Goal: Information Seeking & Learning: Learn about a topic

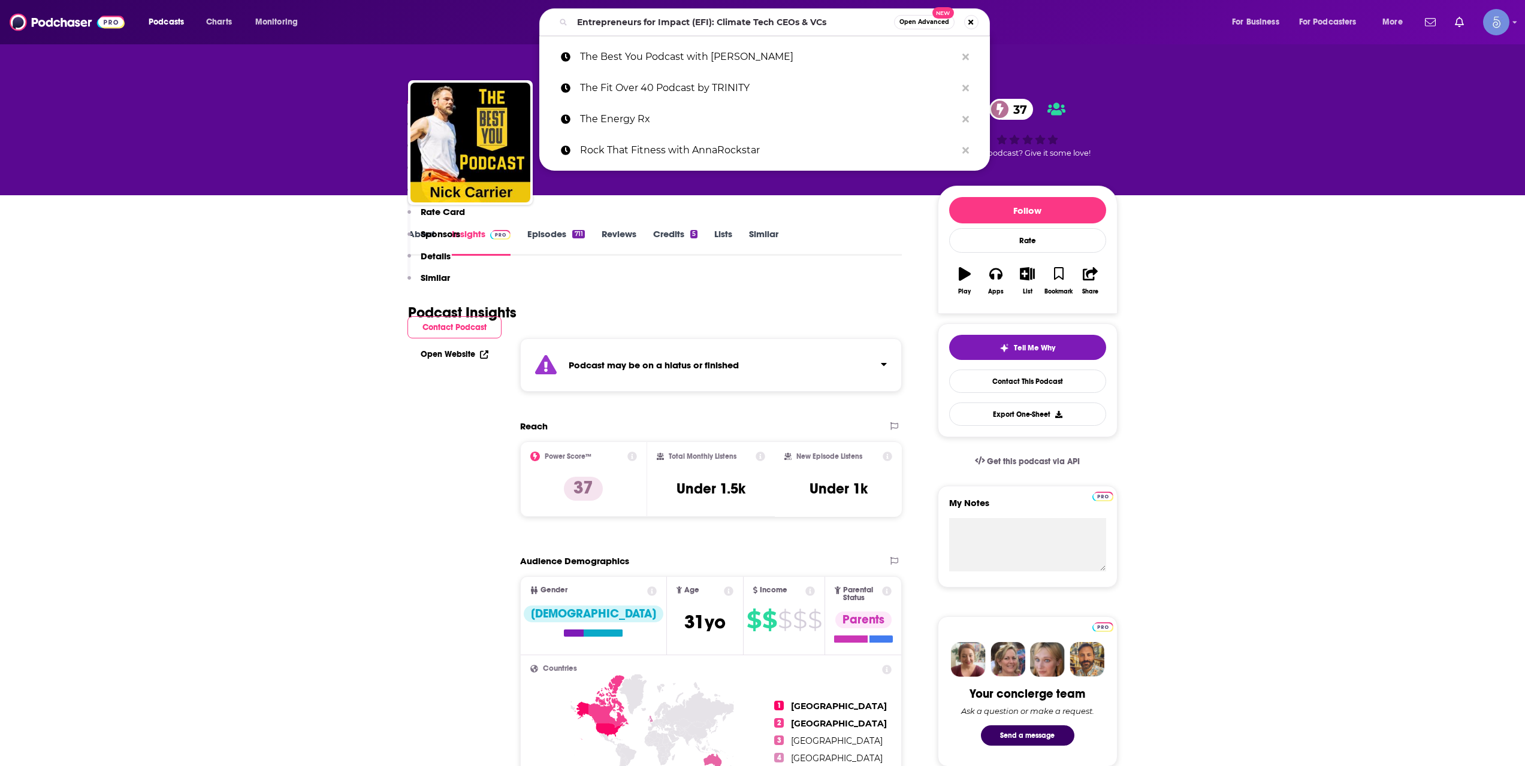
scroll to position [599, 0]
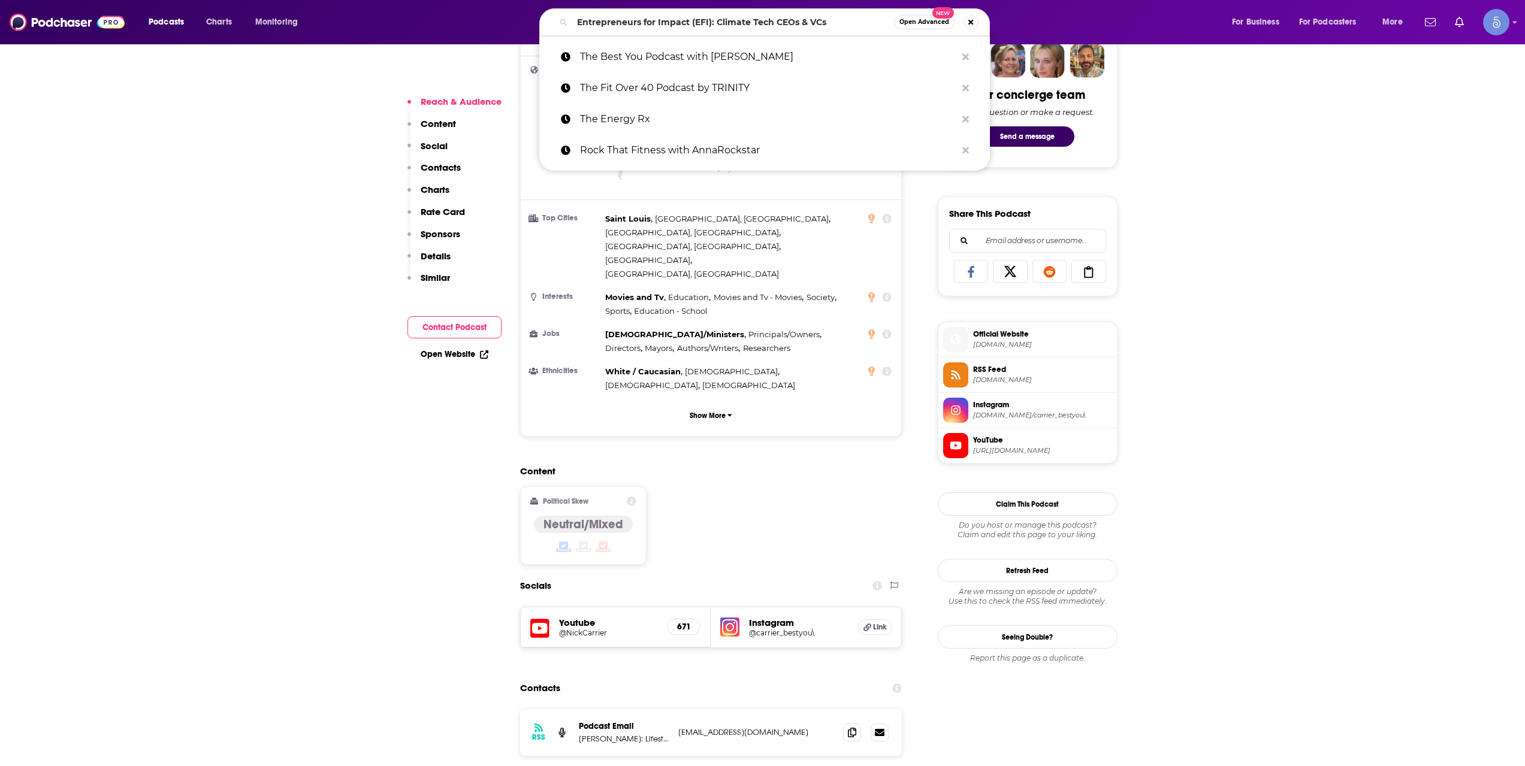
click at [679, 16] on input "Entrepreneurs for Impact (EFI): Climate Tech CEOs & VCs" at bounding box center [733, 22] width 322 height 19
type input "One Athlete Fitness Podcast"
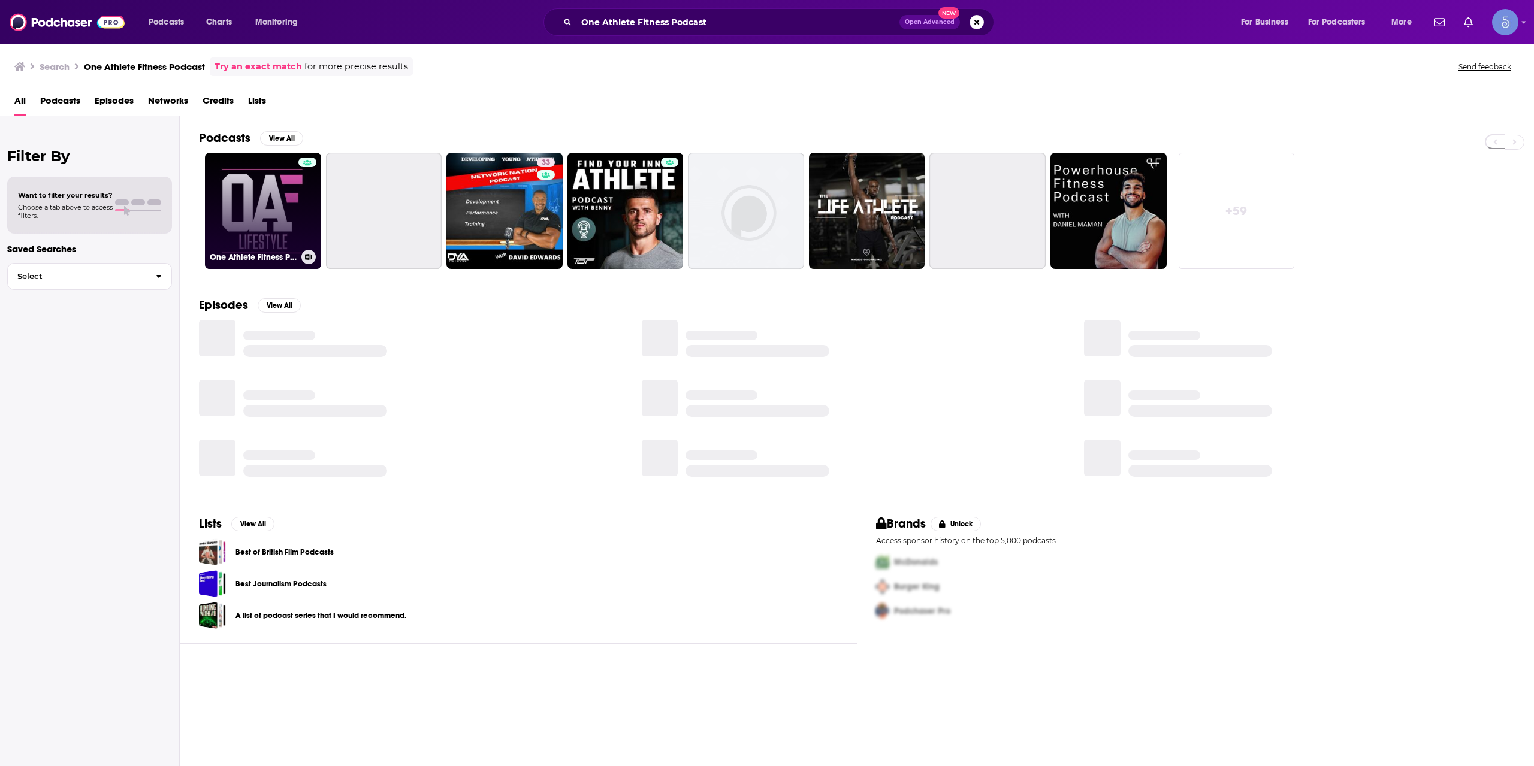
click at [265, 187] on link "One Athlete Fitness Podcast" at bounding box center [263, 211] width 116 height 116
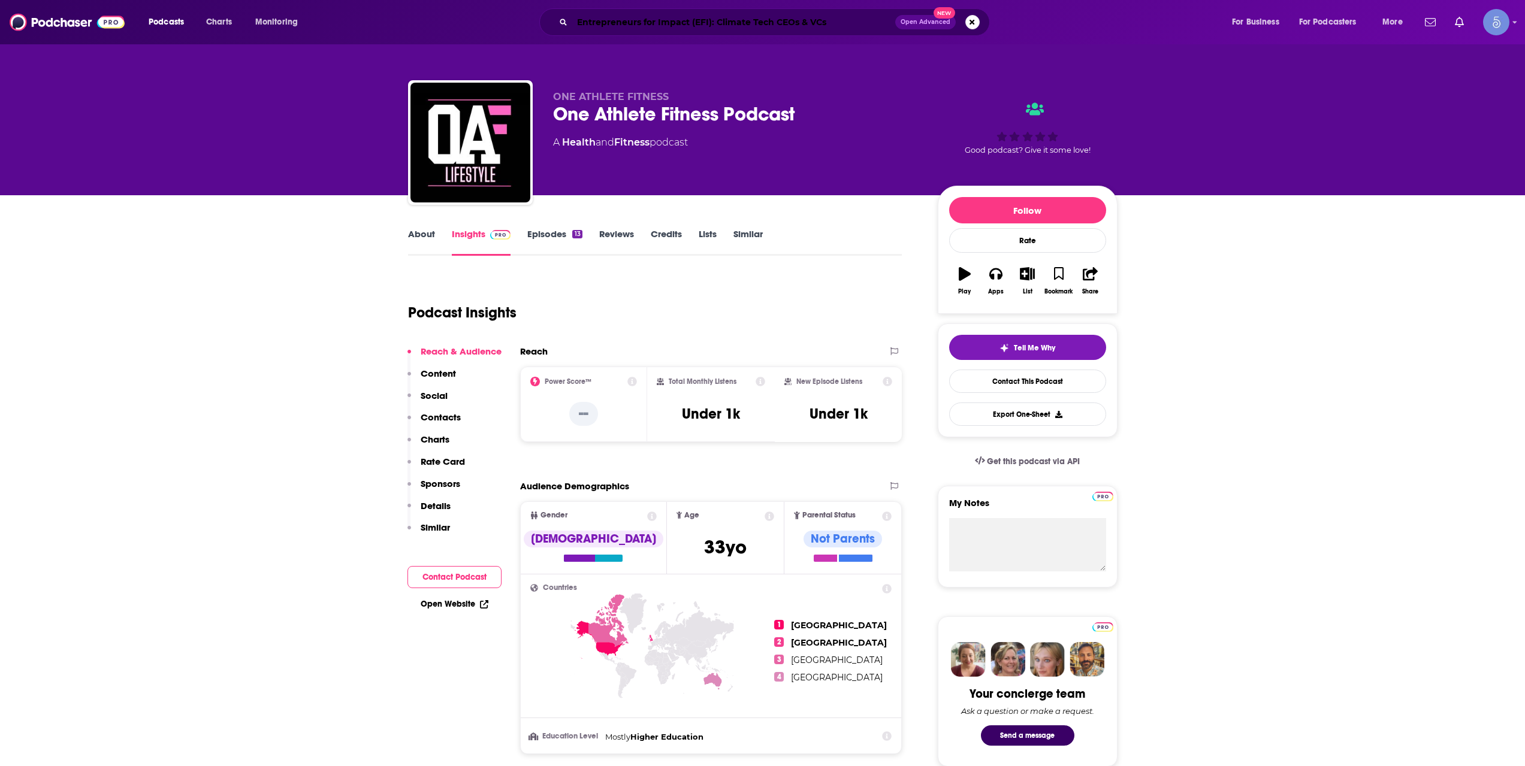
click at [663, 20] on input "Entrepreneurs for Impact (EFI): Climate Tech CEOs & VCs" at bounding box center [733, 22] width 323 height 19
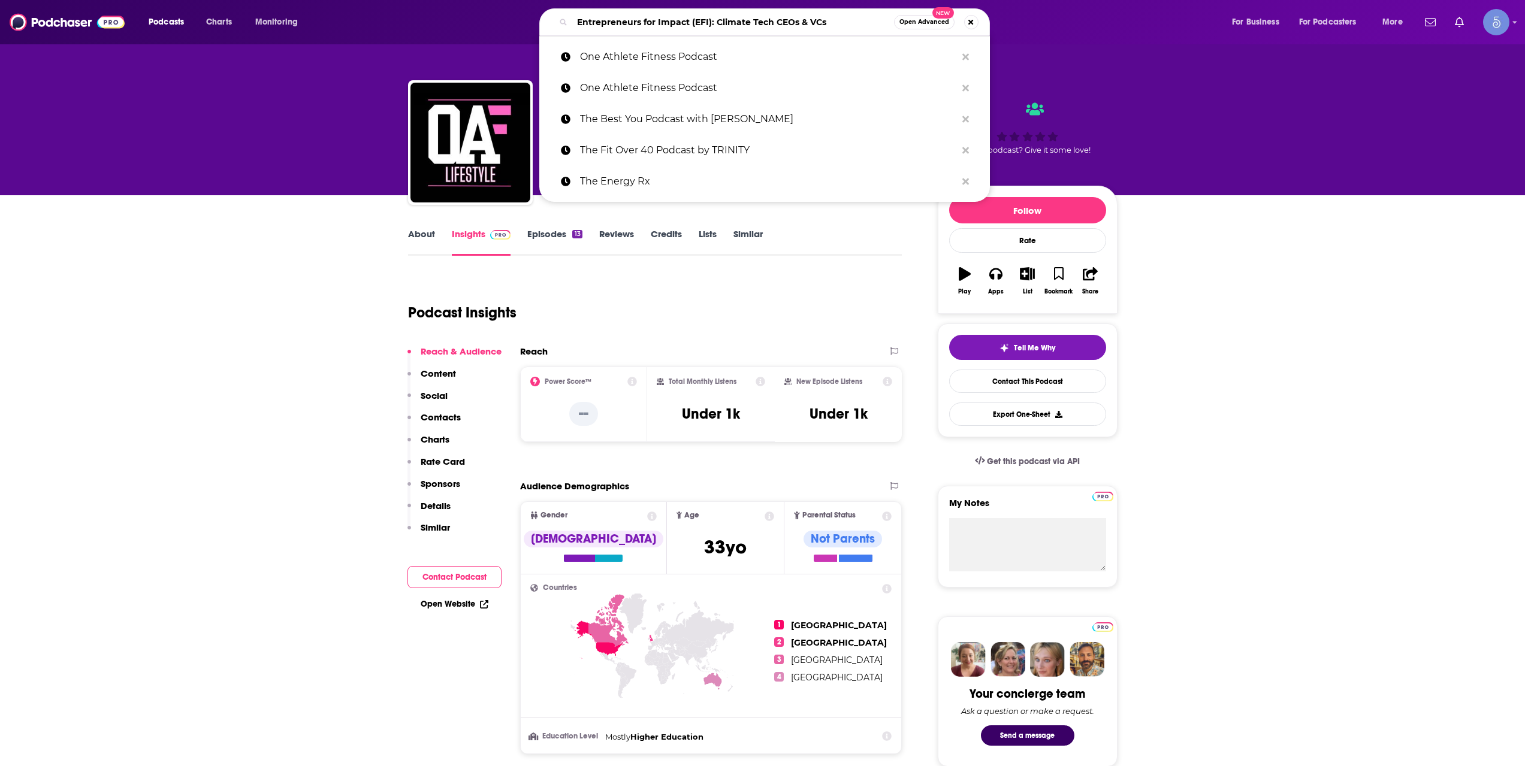
click at [663, 20] on input "Entrepreneurs for Impact (EFI): Climate Tech CEOs & VCs" at bounding box center [733, 22] width 322 height 19
paste input "Any Given Runday"
type input "Any Given Runday"
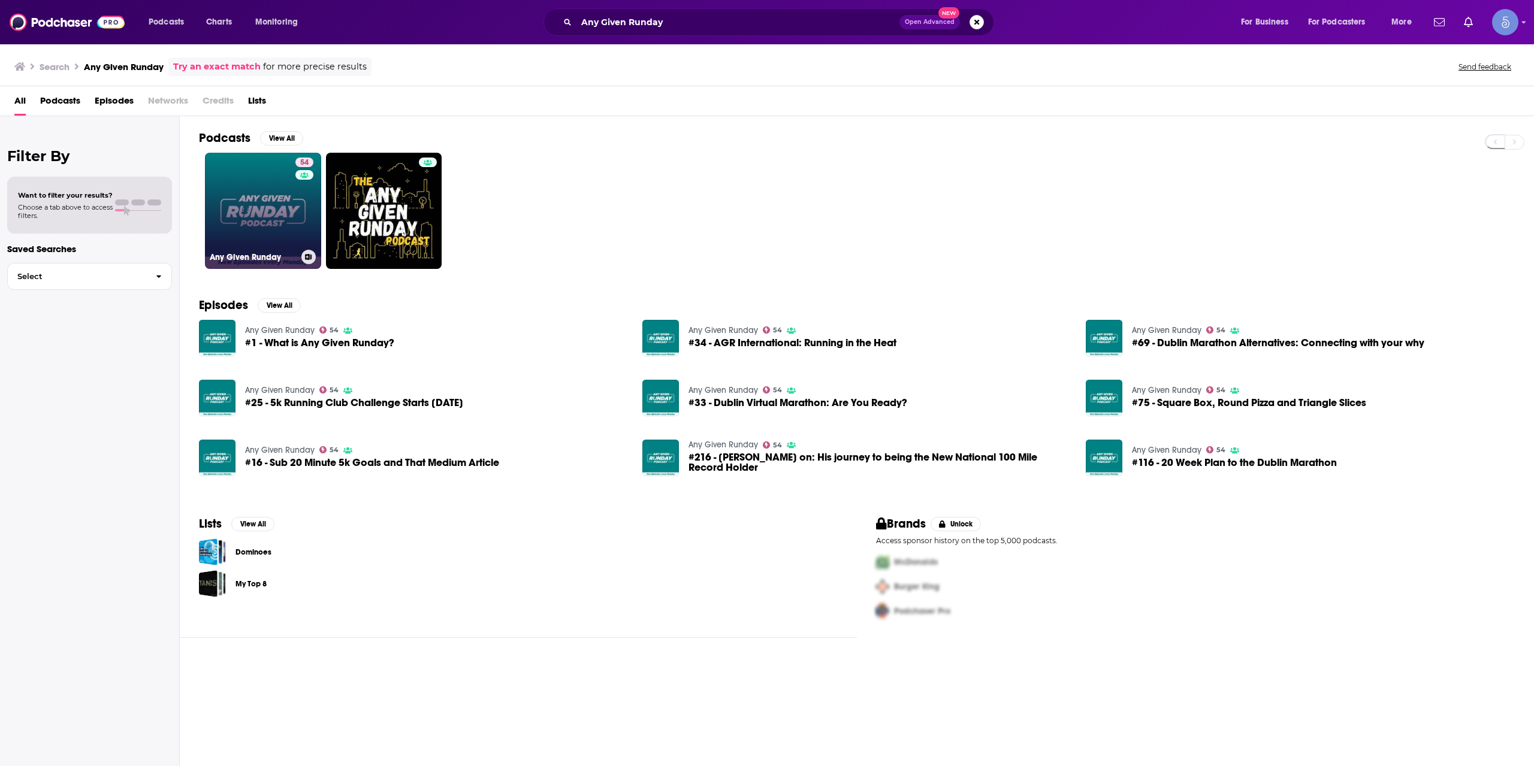
click at [282, 210] on link "54 Any Given Runday" at bounding box center [263, 211] width 116 height 116
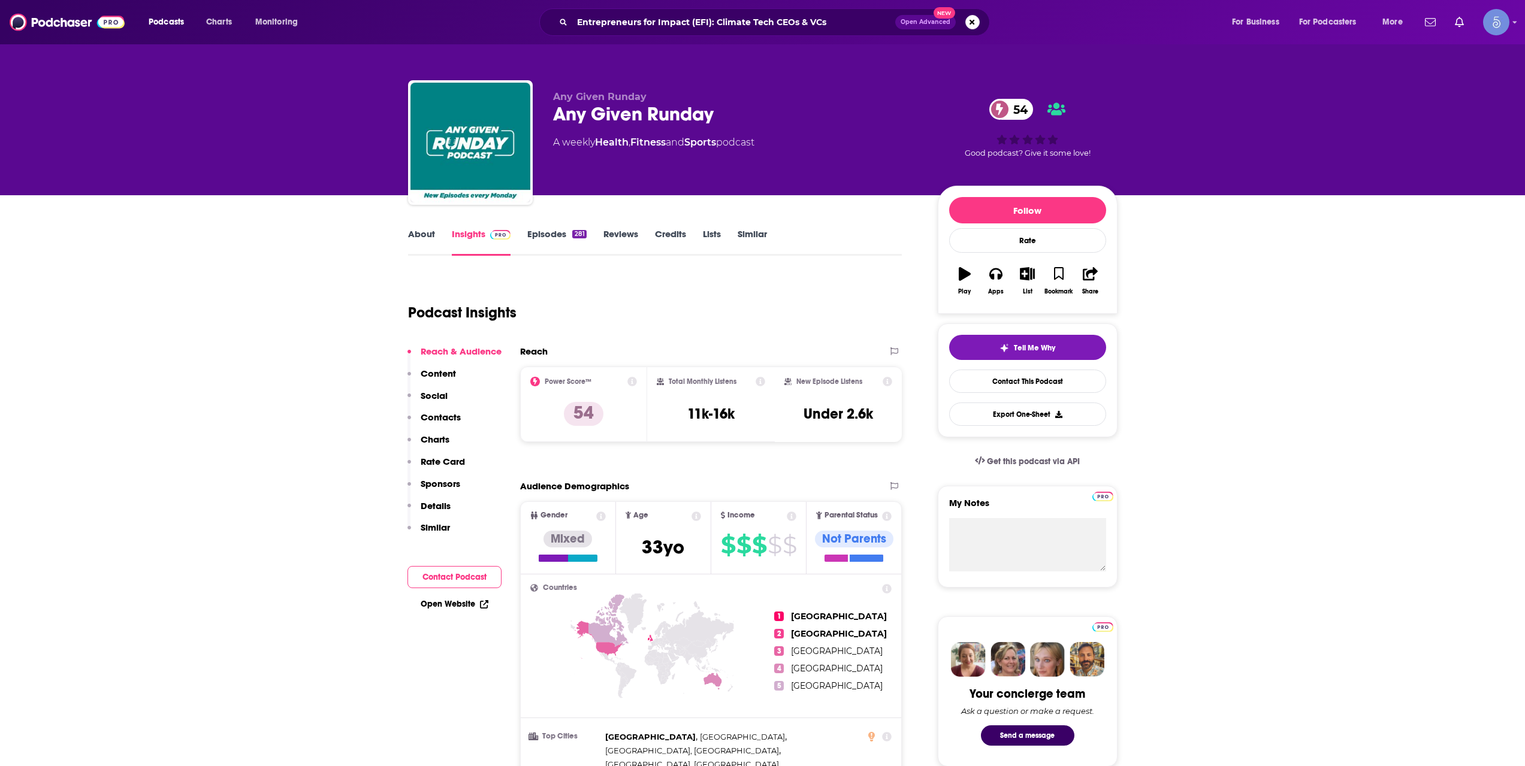
click at [623, 11] on div "Entrepreneurs for Impact (EFI): Climate Tech CEOs & VCs Open Advanced New" at bounding box center [764, 22] width 451 height 28
click at [616, 16] on input "Entrepreneurs for Impact (EFI): Climate Tech CEOs & VCs" at bounding box center [733, 22] width 323 height 19
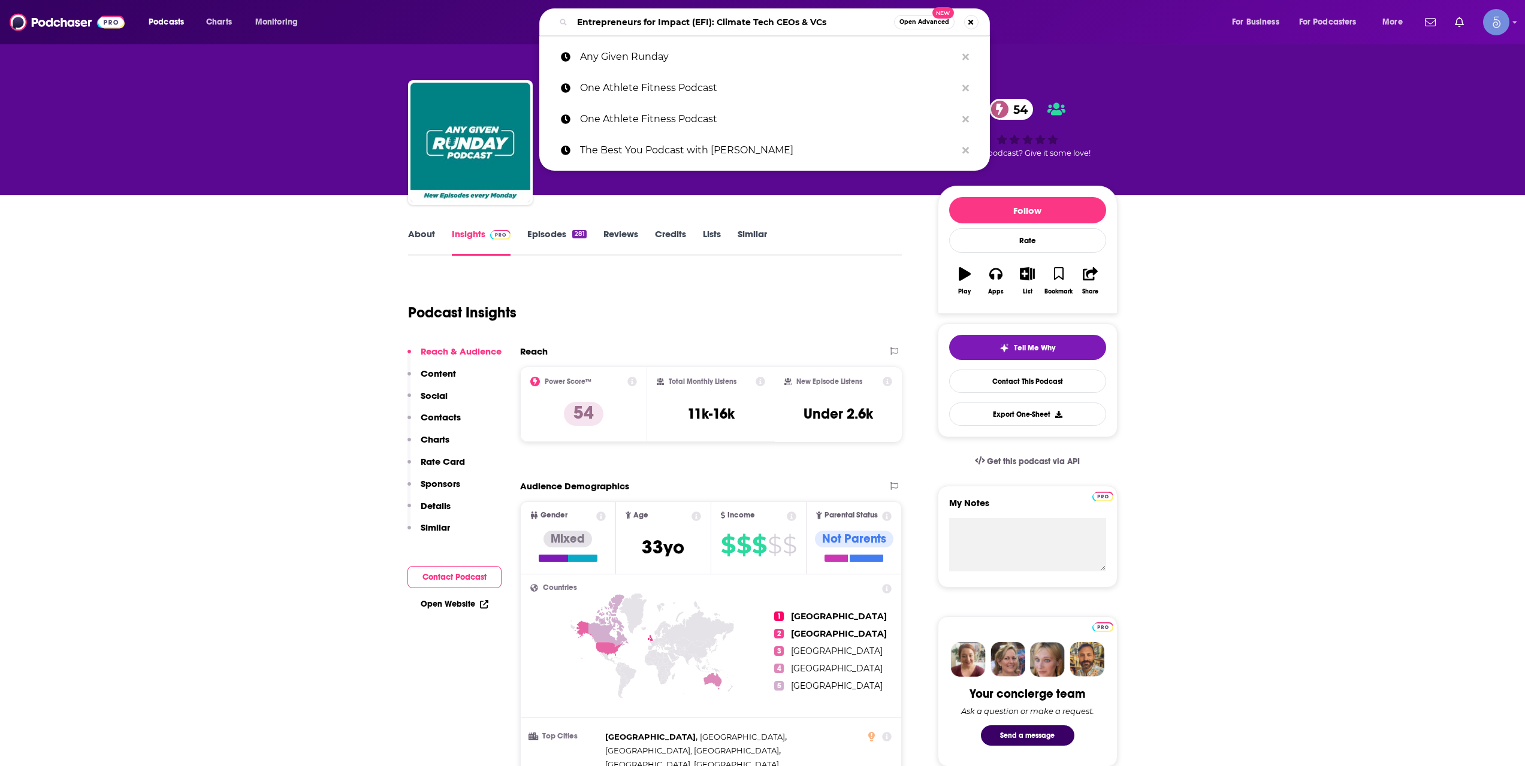
click at [616, 16] on input "Entrepreneurs for Impact (EFI): Climate Tech CEOs & VCs" at bounding box center [733, 22] width 322 height 19
paste input "Knight Fit"
type input "Knight Fit"
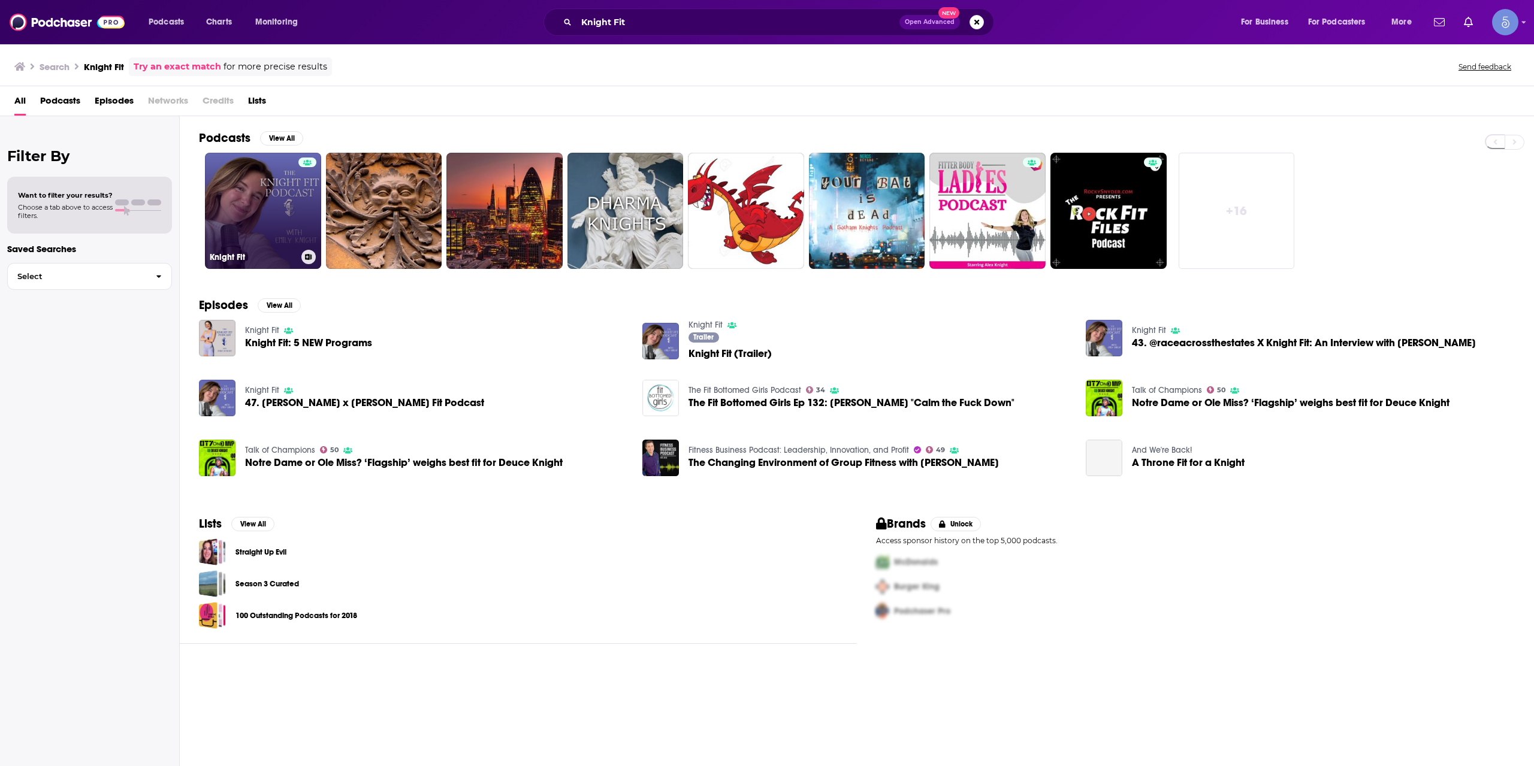
click at [293, 225] on link "Knight Fit" at bounding box center [263, 211] width 116 height 116
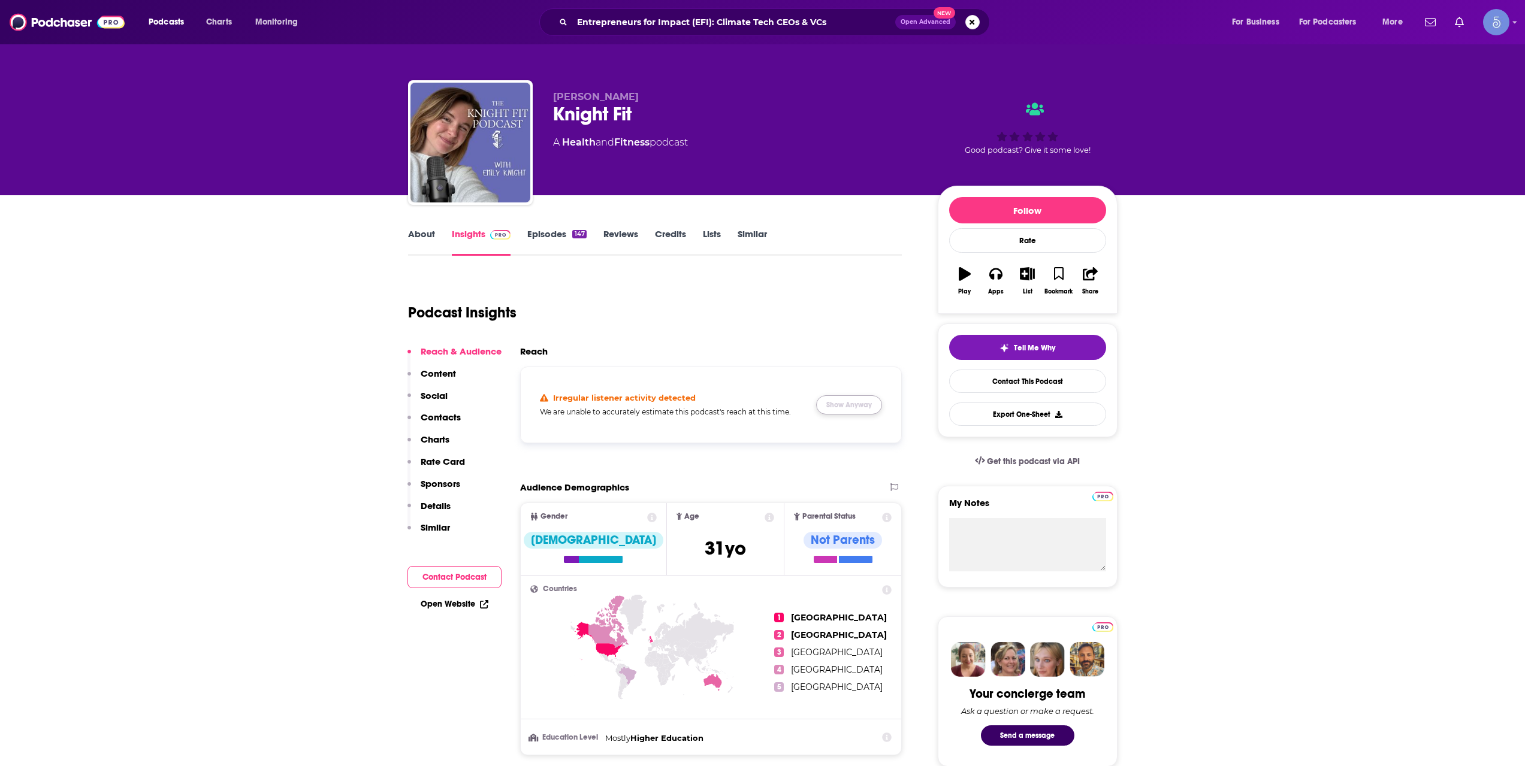
click at [821, 412] on button "Show Anyway" at bounding box center [849, 404] width 66 height 19
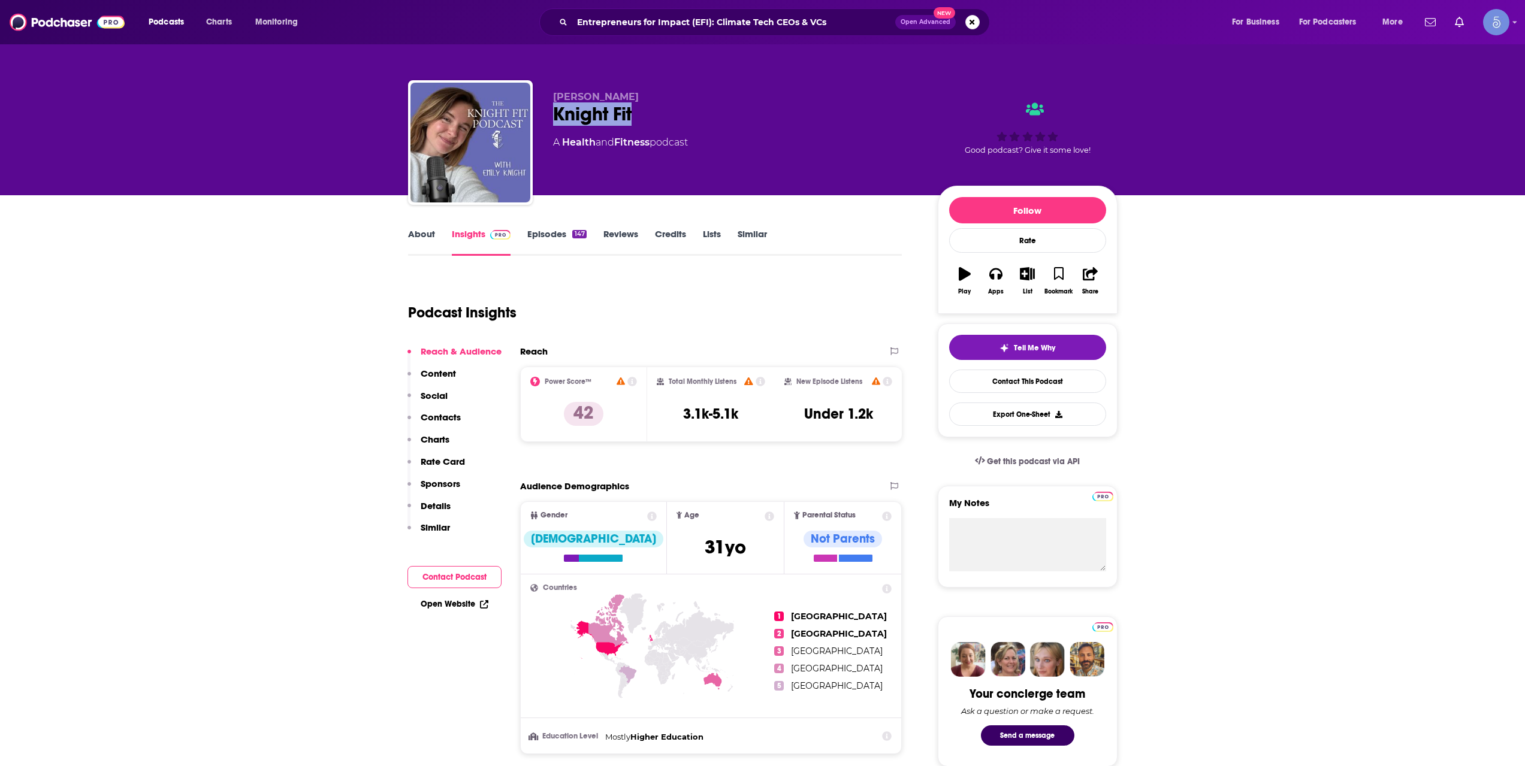
drag, startPoint x: 634, startPoint y: 120, endPoint x: 555, endPoint y: 120, distance: 79.1
click at [555, 120] on div "Knight Fit" at bounding box center [735, 113] width 365 height 23
copy h2 "Knight Fit"
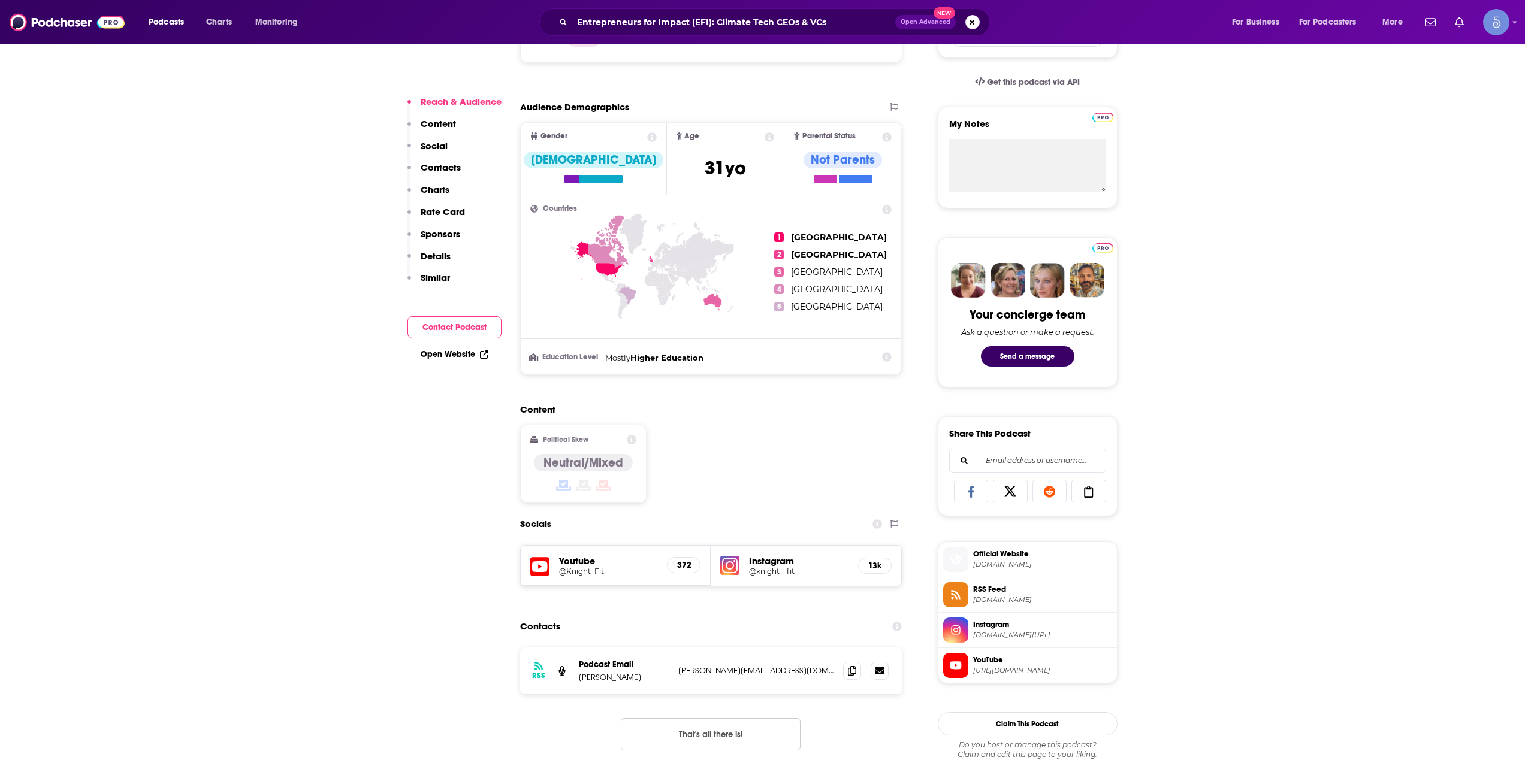
scroll to position [400, 0]
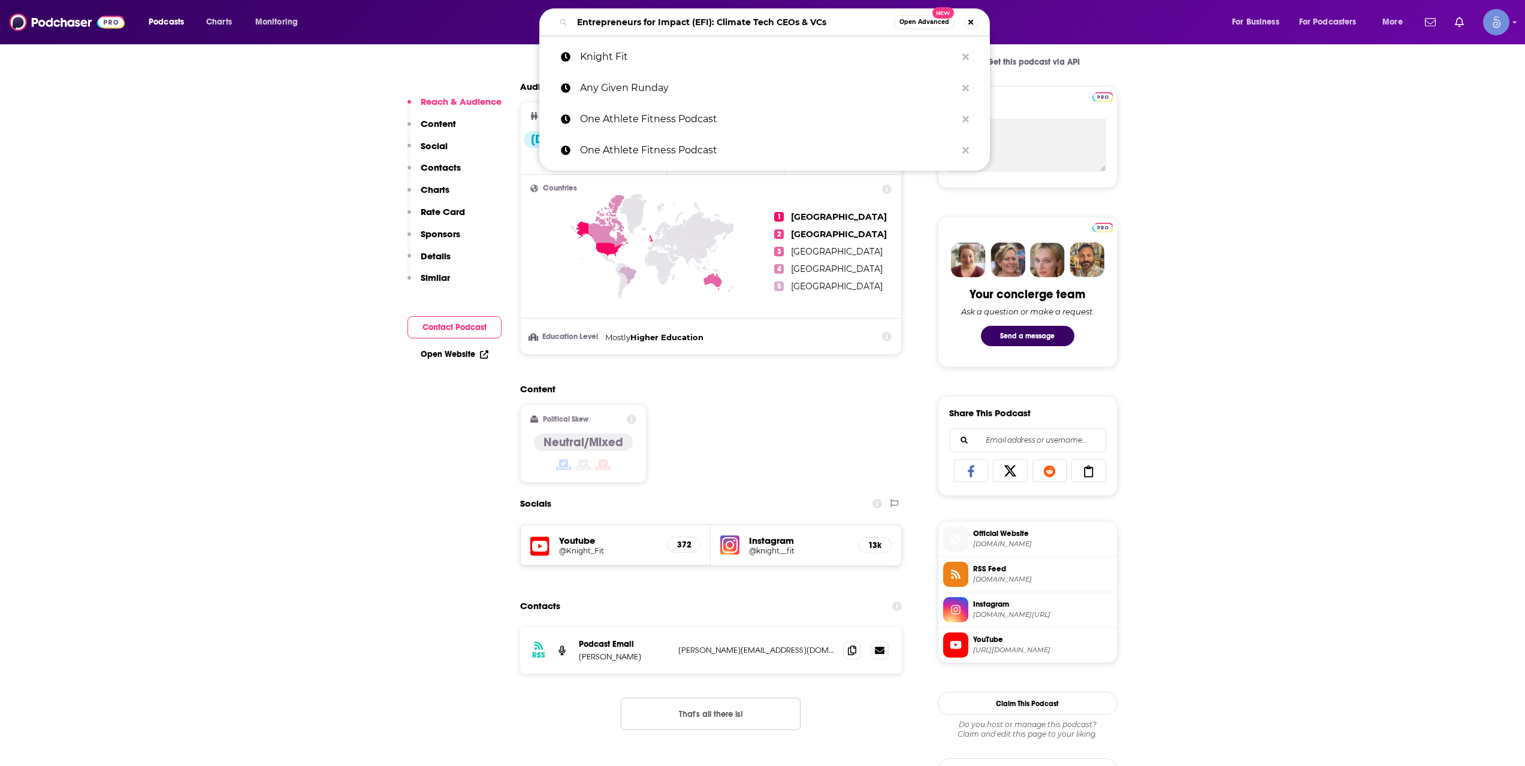
click at [718, 13] on input "Entrepreneurs for Impact (EFI): Climate Tech CEOs & VCs" at bounding box center [733, 22] width 322 height 19
paste input "Healthy Wealthy & Smart"
type input "Healthy Wealthy & Smart"
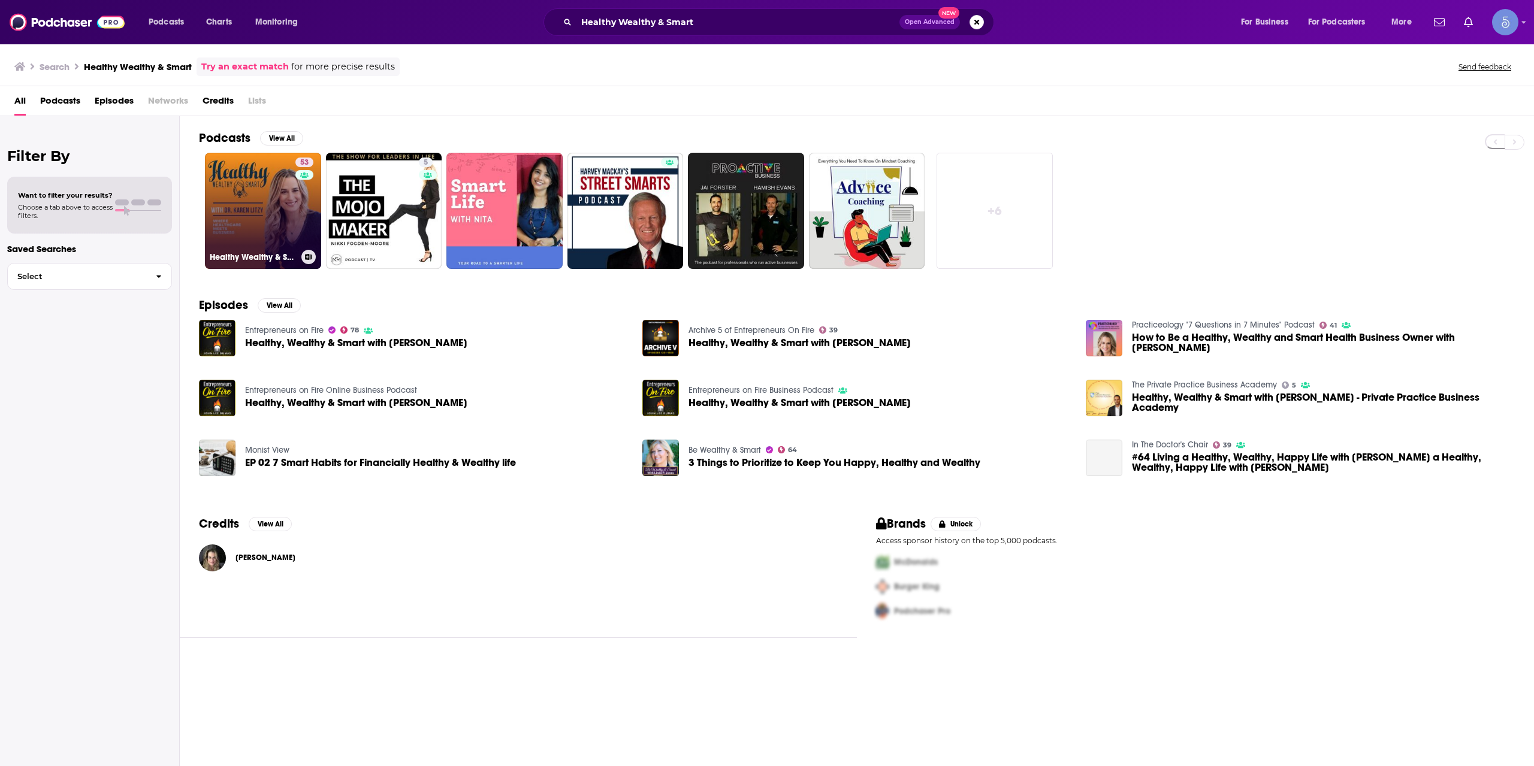
click at [310, 226] on div "53" at bounding box center [305, 204] width 21 height 92
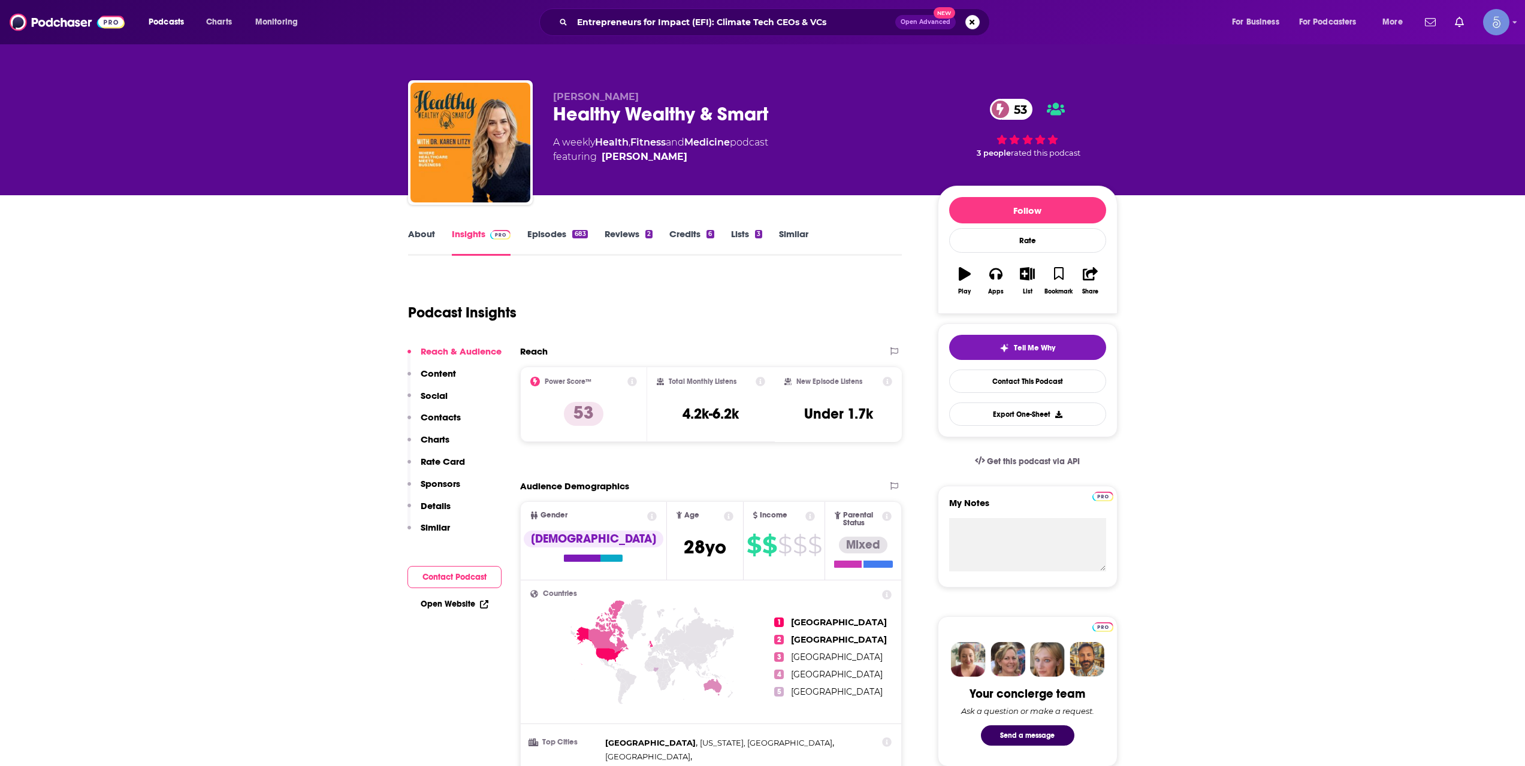
click at [741, 35] on div "Entrepreneurs for Impact (EFI): Climate Tech CEOs & VCs Open Advanced New" at bounding box center [764, 22] width 451 height 28
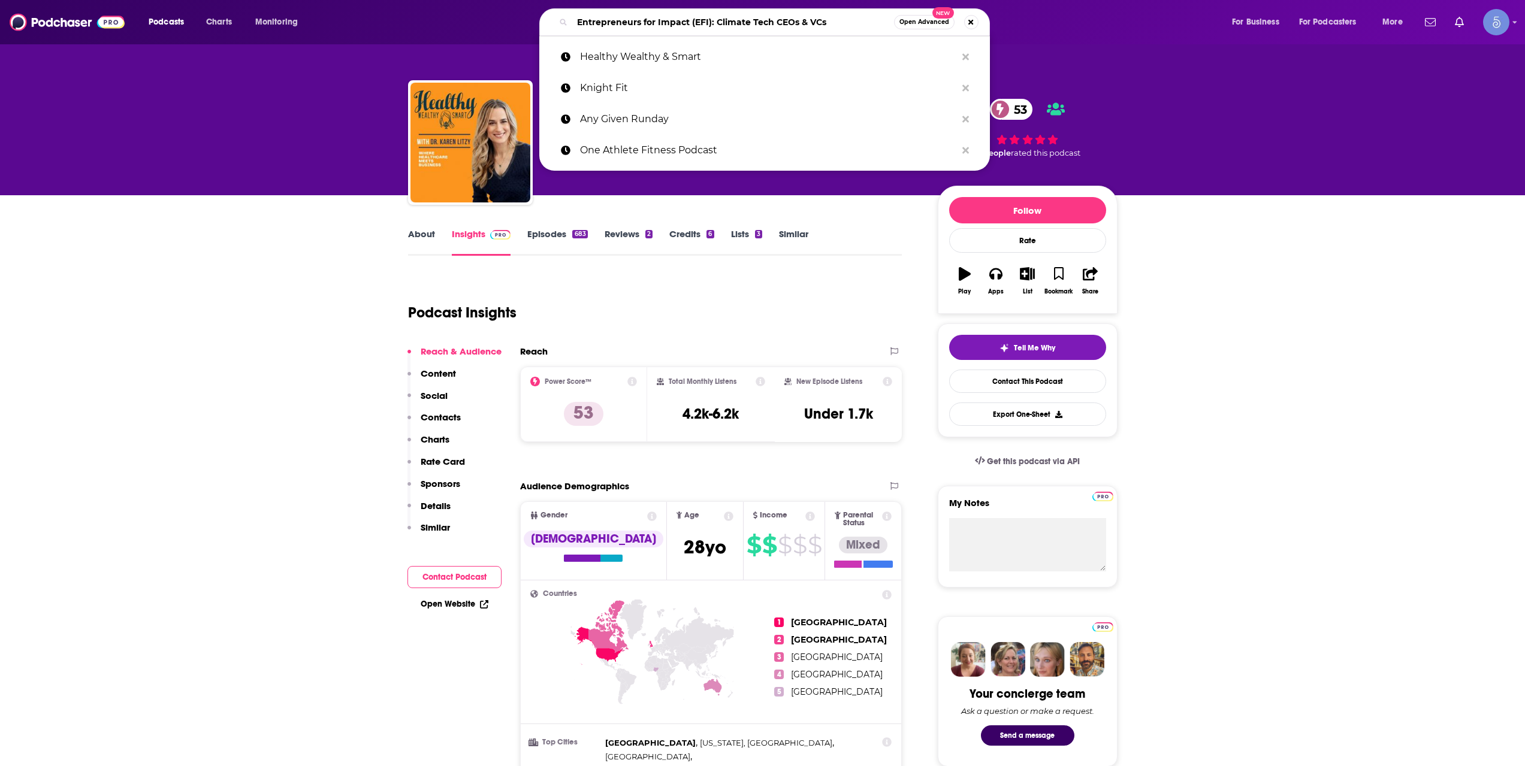
click at [745, 28] on input "Entrepreneurs for Impact (EFI): Climate Tech CEOs & VCs" at bounding box center [733, 22] width 322 height 19
paste input "FitMitTuro Fitness Podcast"
type input "FitMitTuro Fitness Podcast"
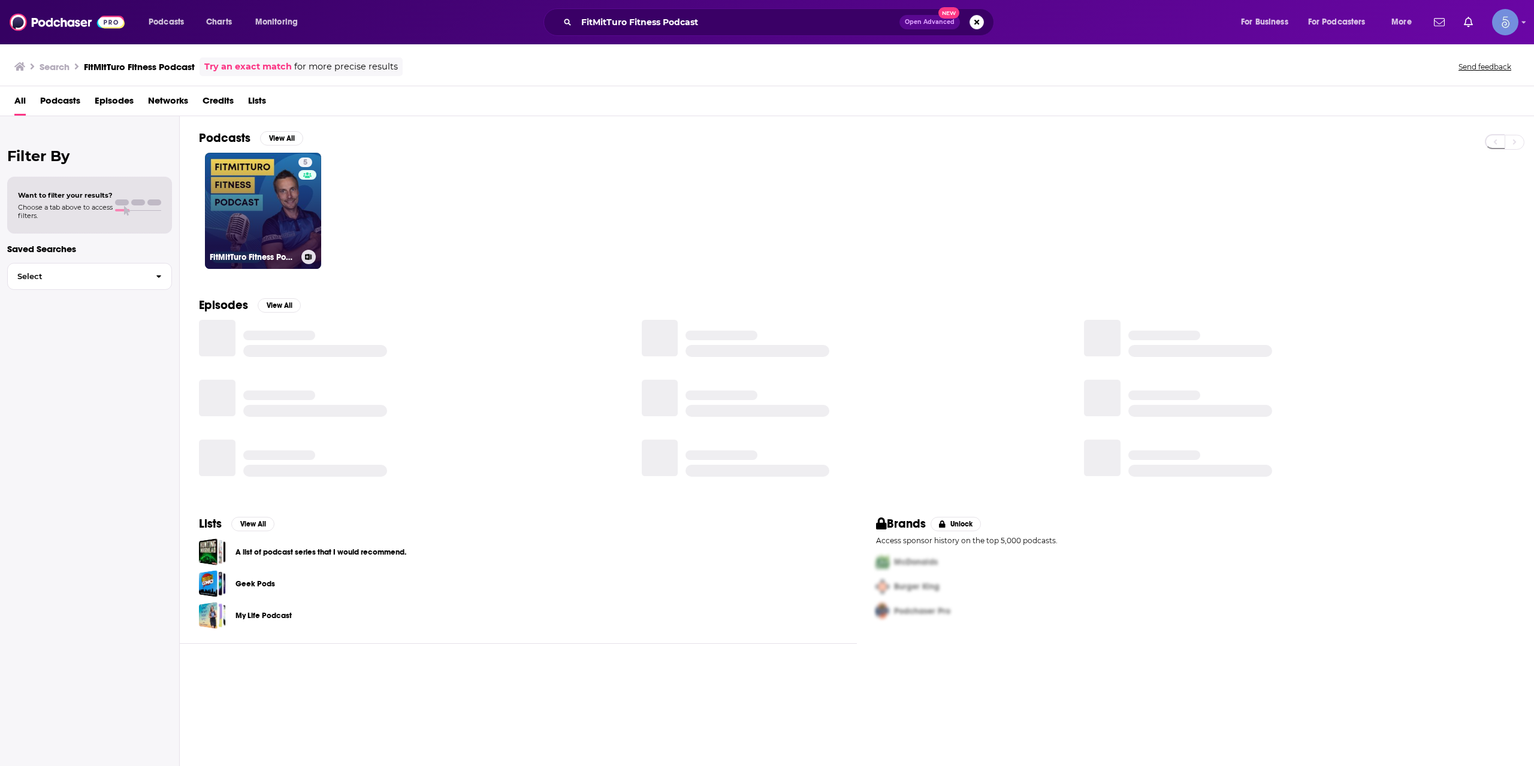
click at [223, 208] on link "5 FitMitTuro Fitness Podcast" at bounding box center [263, 211] width 116 height 116
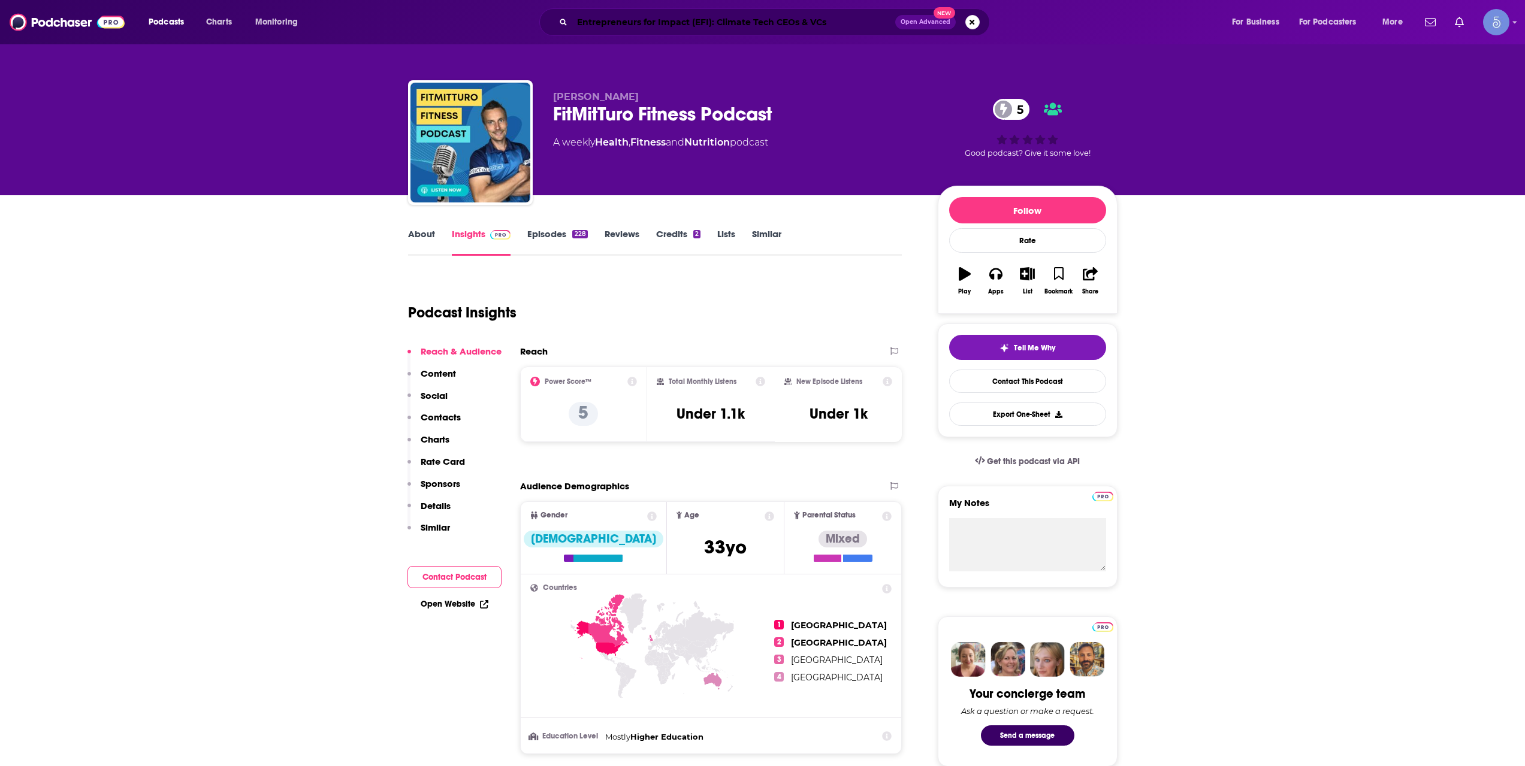
click at [675, 14] on input "Entrepreneurs for Impact (EFI): Climate Tech CEOs & VCs" at bounding box center [733, 22] width 323 height 19
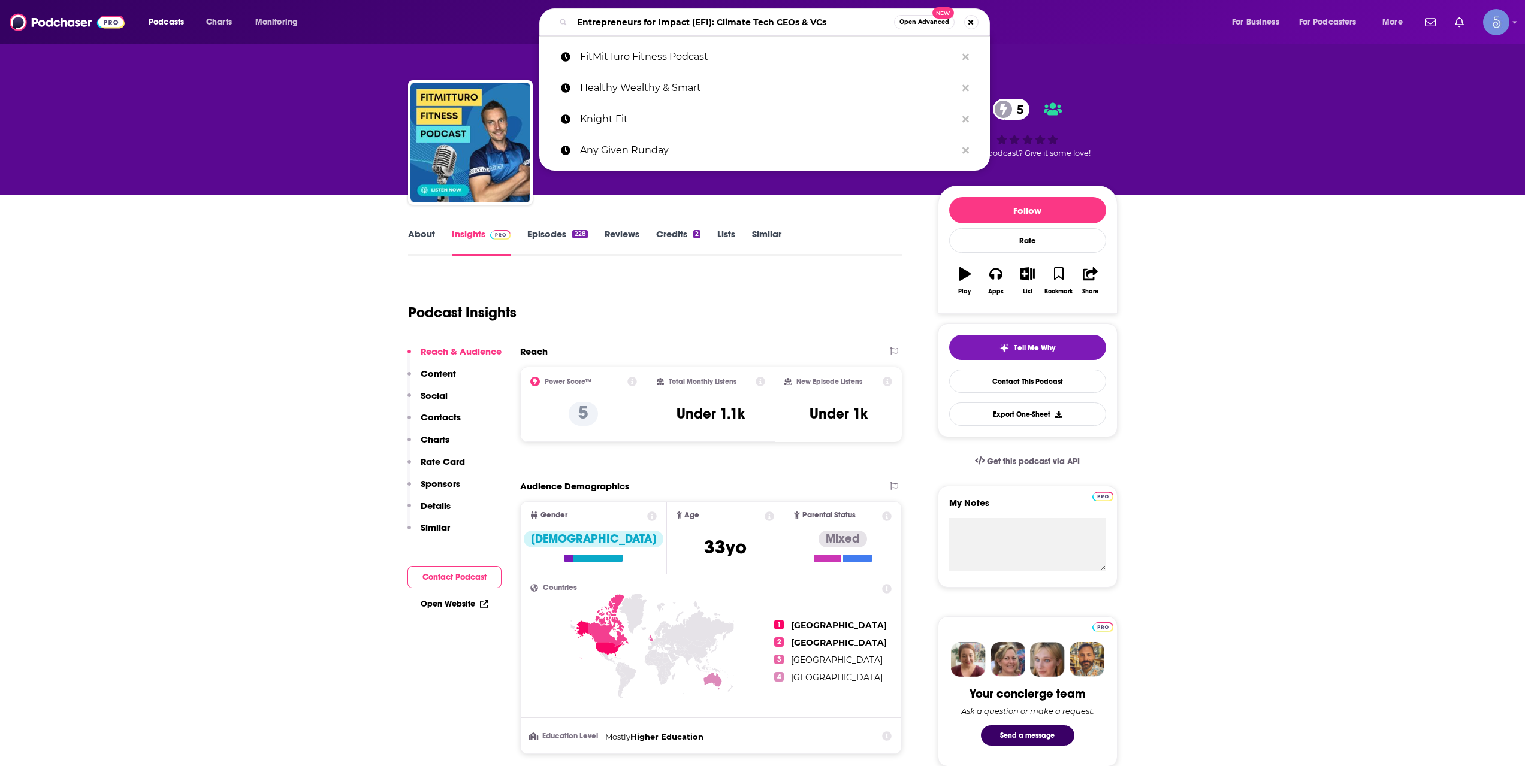
click at [675, 14] on input "Entrepreneurs for Impact (EFI): Climate Tech CEOs & VCs" at bounding box center [733, 22] width 322 height 19
paste input "The Hammer Cast"
type input "The Hammer Cast"
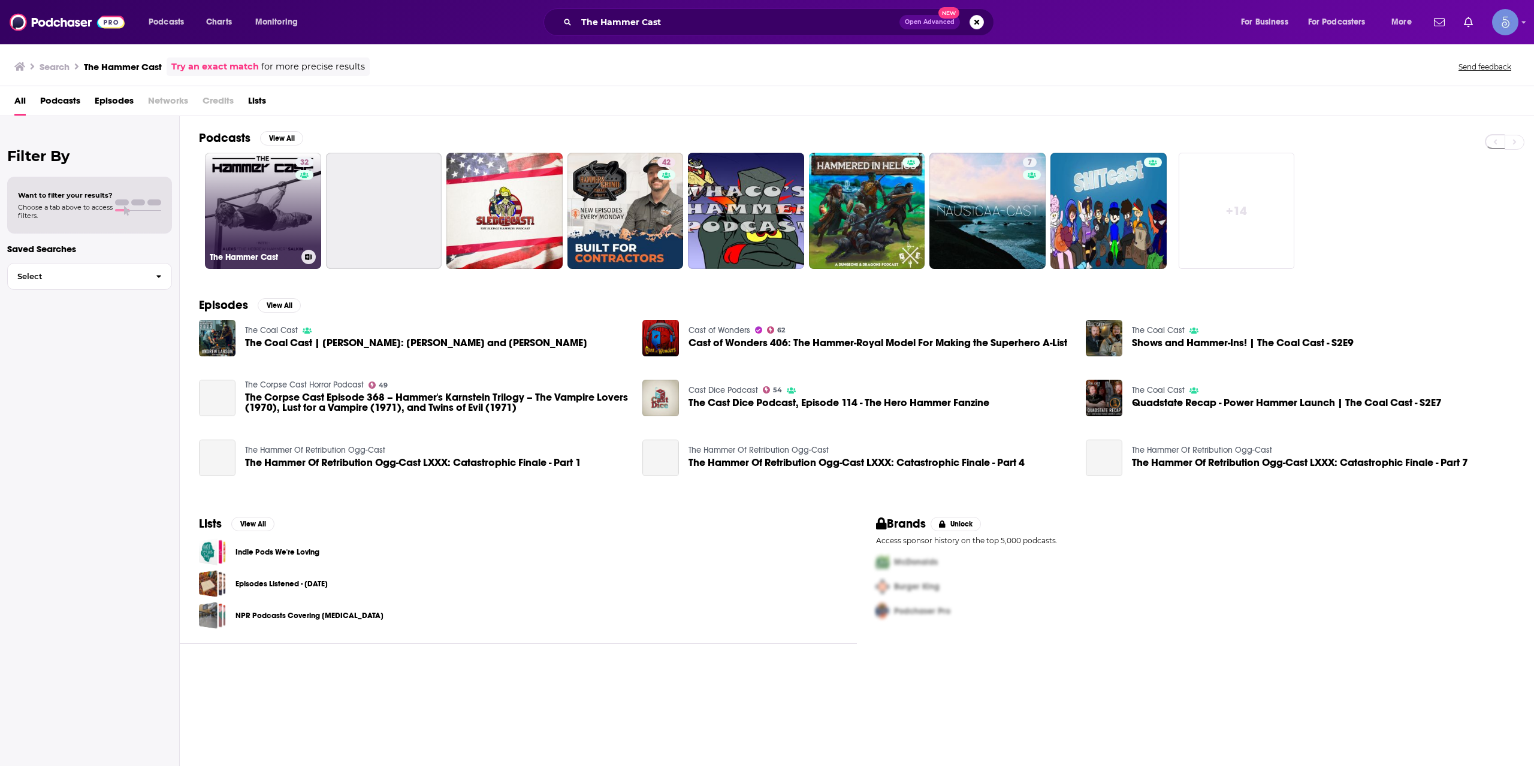
click at [287, 204] on link "32 The Hammer Cast" at bounding box center [263, 211] width 116 height 116
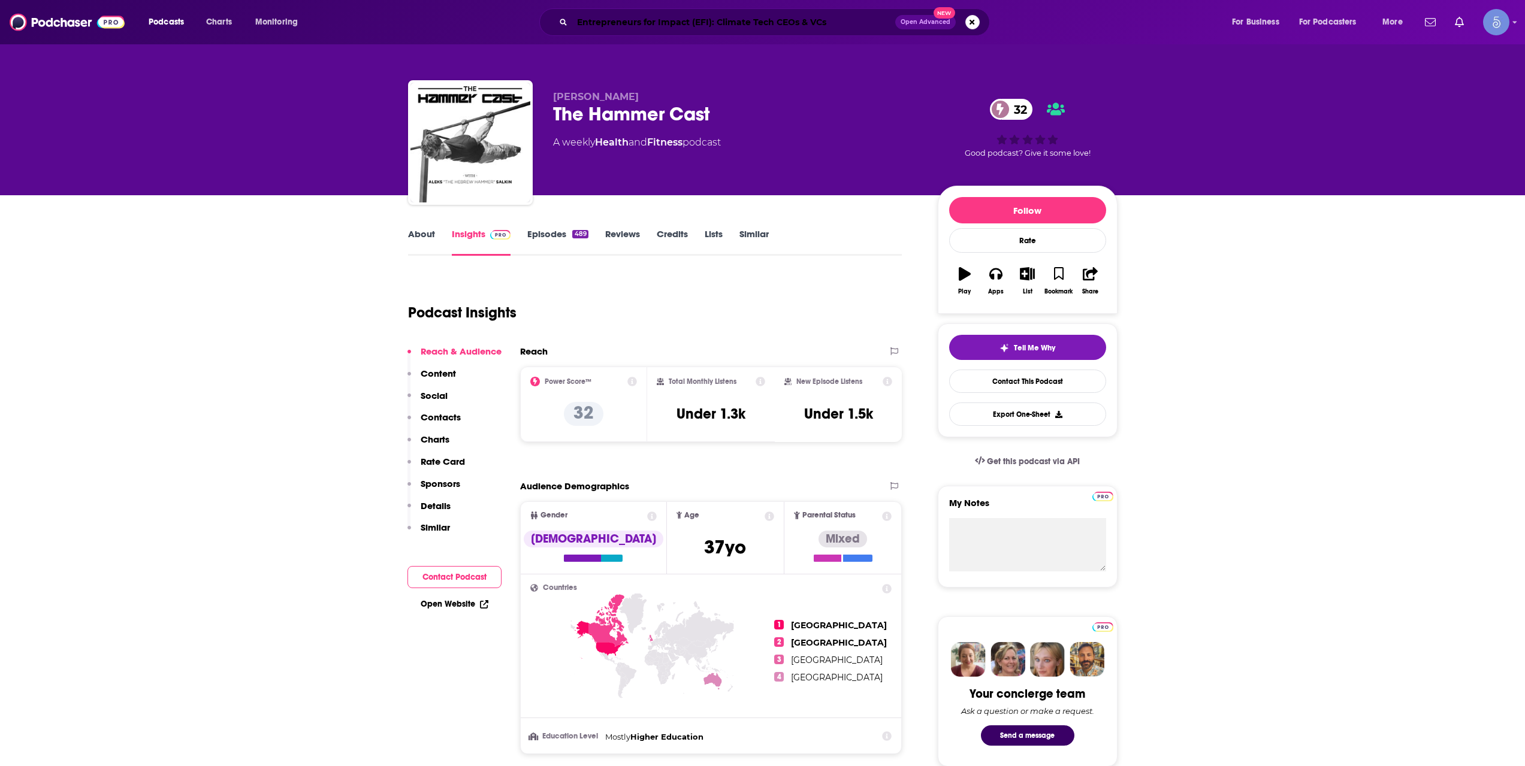
click at [618, 22] on input "Entrepreneurs for Impact (EFI): Climate Tech CEOs & VCs" at bounding box center [733, 22] width 323 height 19
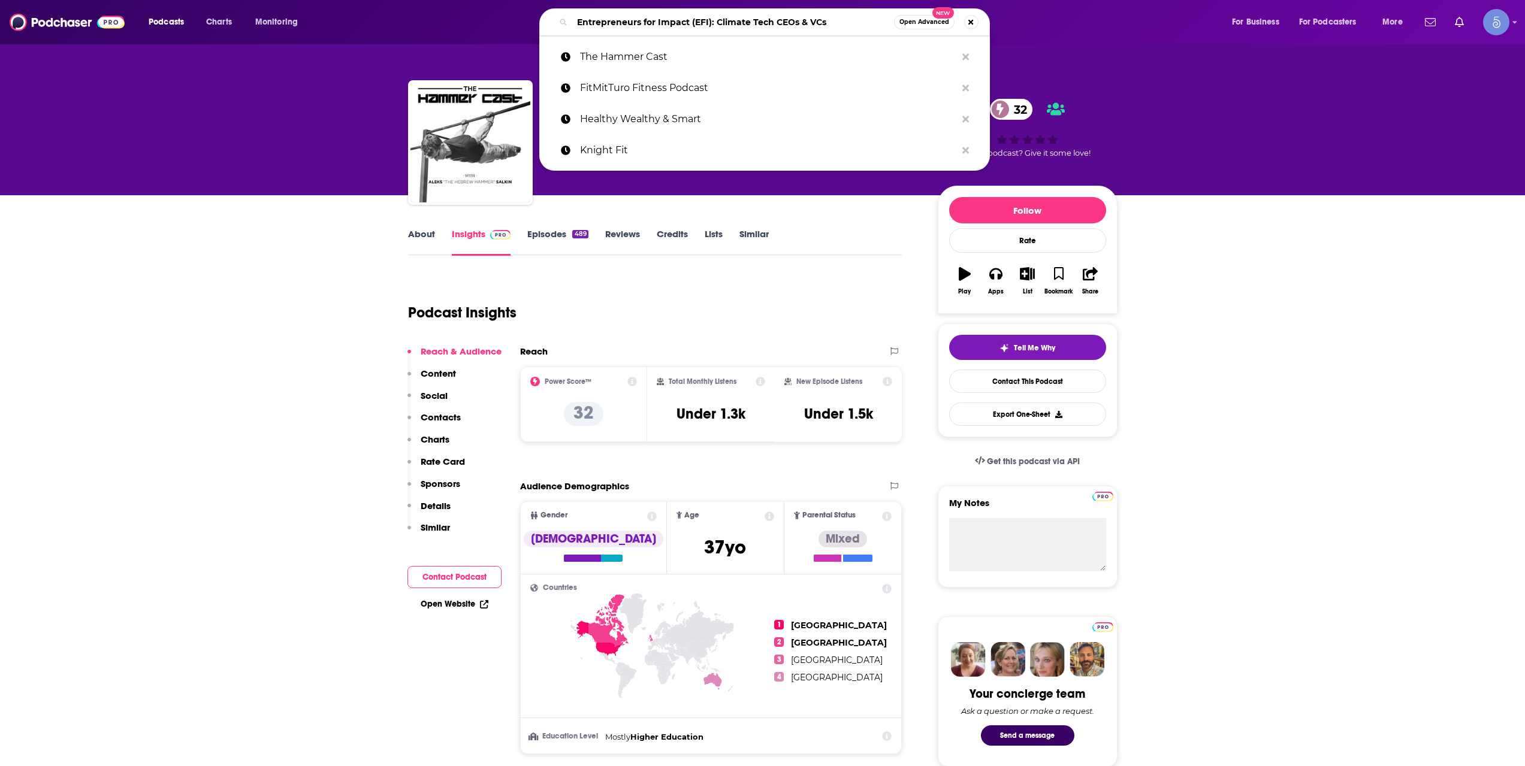
click at [618, 22] on input "Entrepreneurs for Impact (EFI): Climate Tech CEOs & VCs" at bounding box center [733, 22] width 322 height 19
paste input "Visibly Fit with [PERSON_NAME]"
type input "Visibly Fit with [PERSON_NAME]"
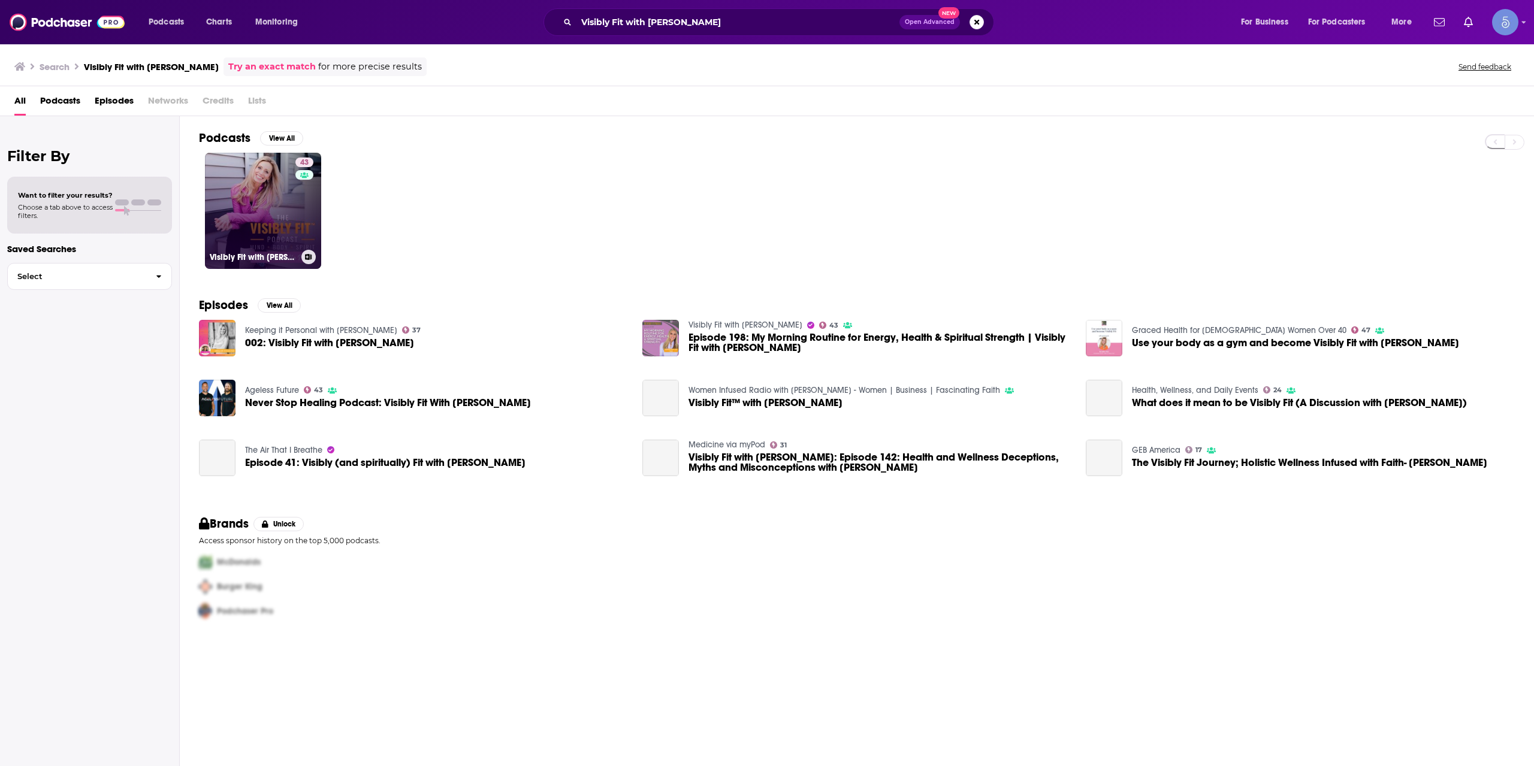
click at [260, 199] on link "43 Visibly Fit with [PERSON_NAME]" at bounding box center [263, 211] width 116 height 116
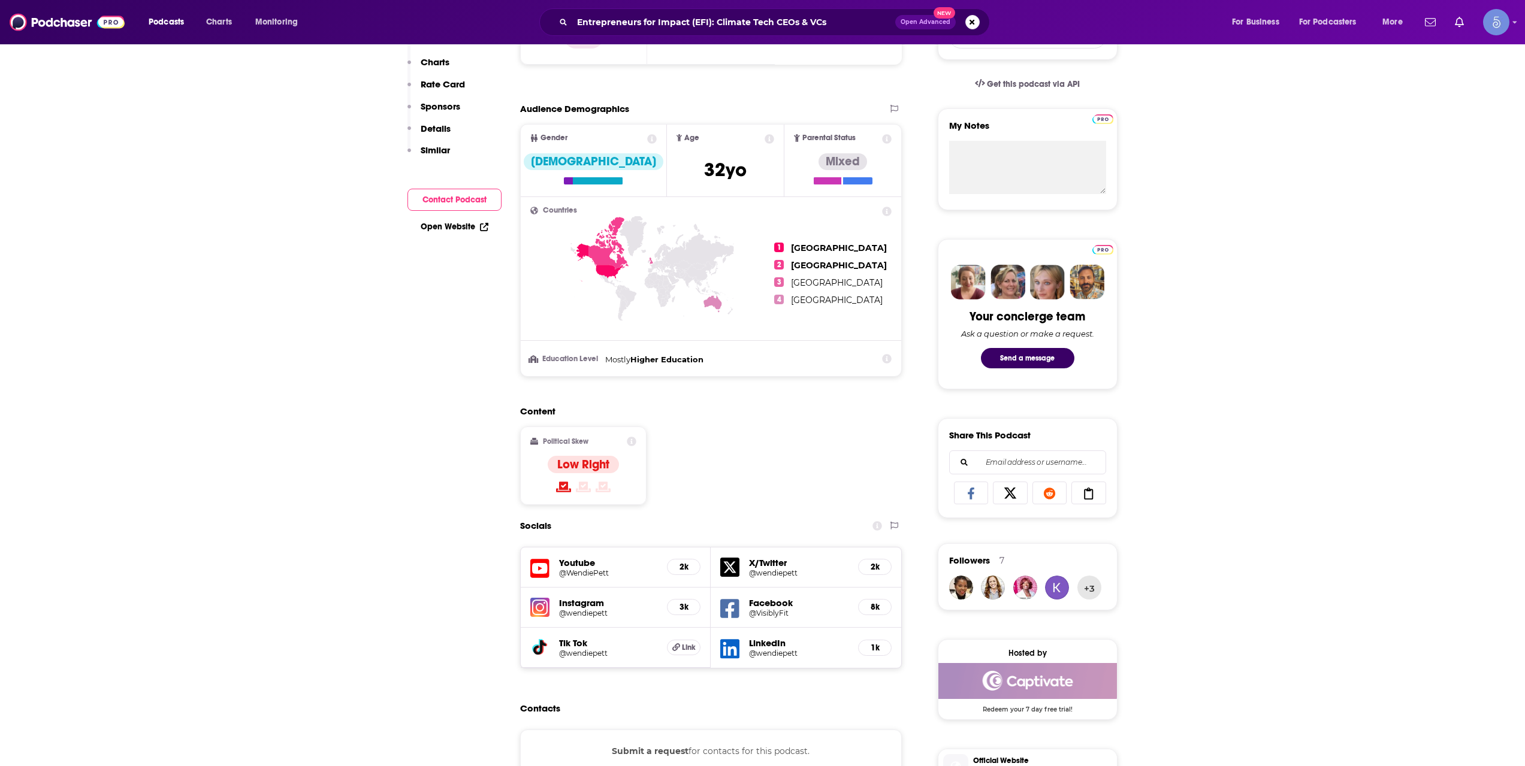
scroll to position [599, 0]
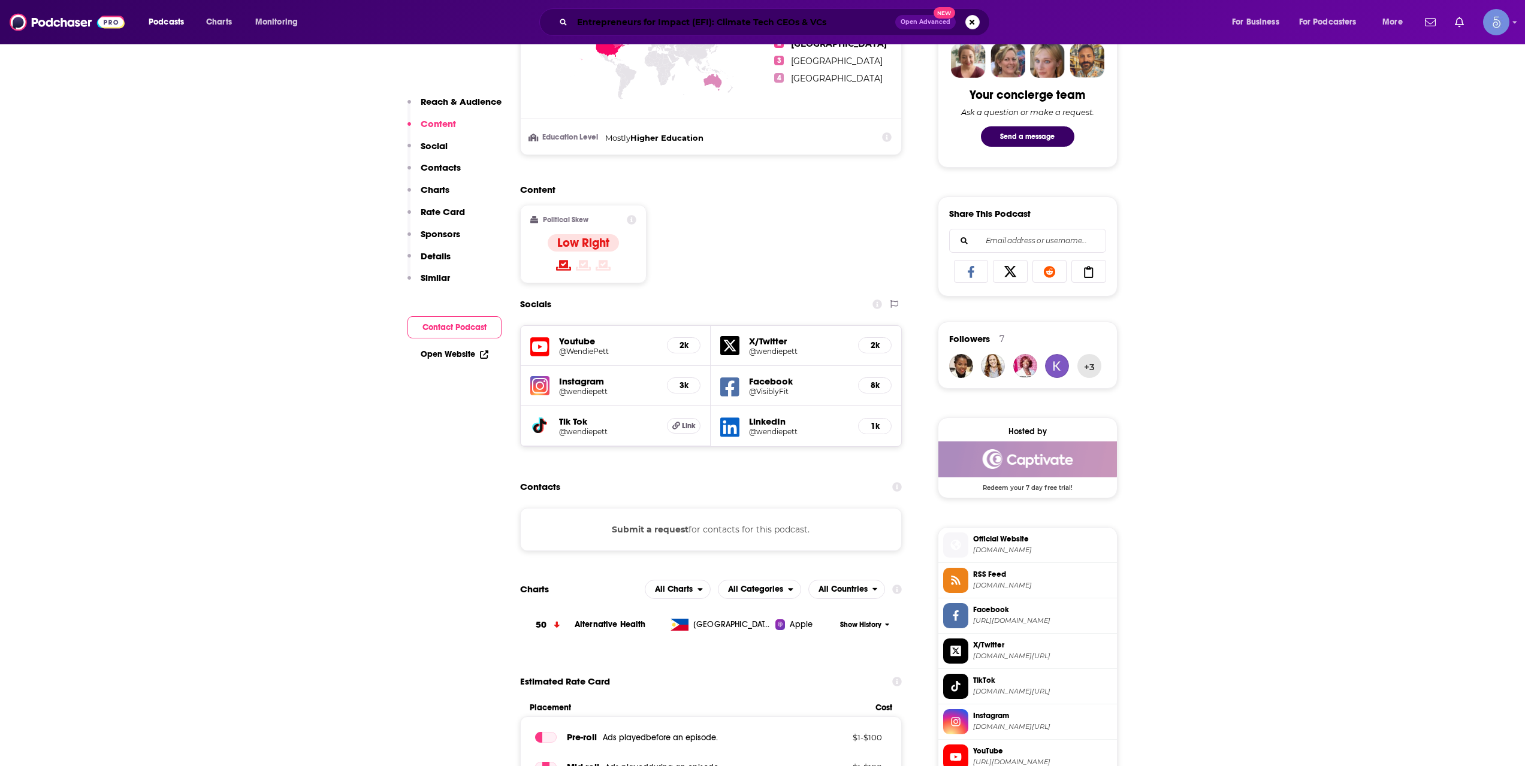
click at [620, 18] on input "Entrepreneurs for Impact (EFI): Climate Tech CEOs & VCs" at bounding box center [733, 22] width 323 height 19
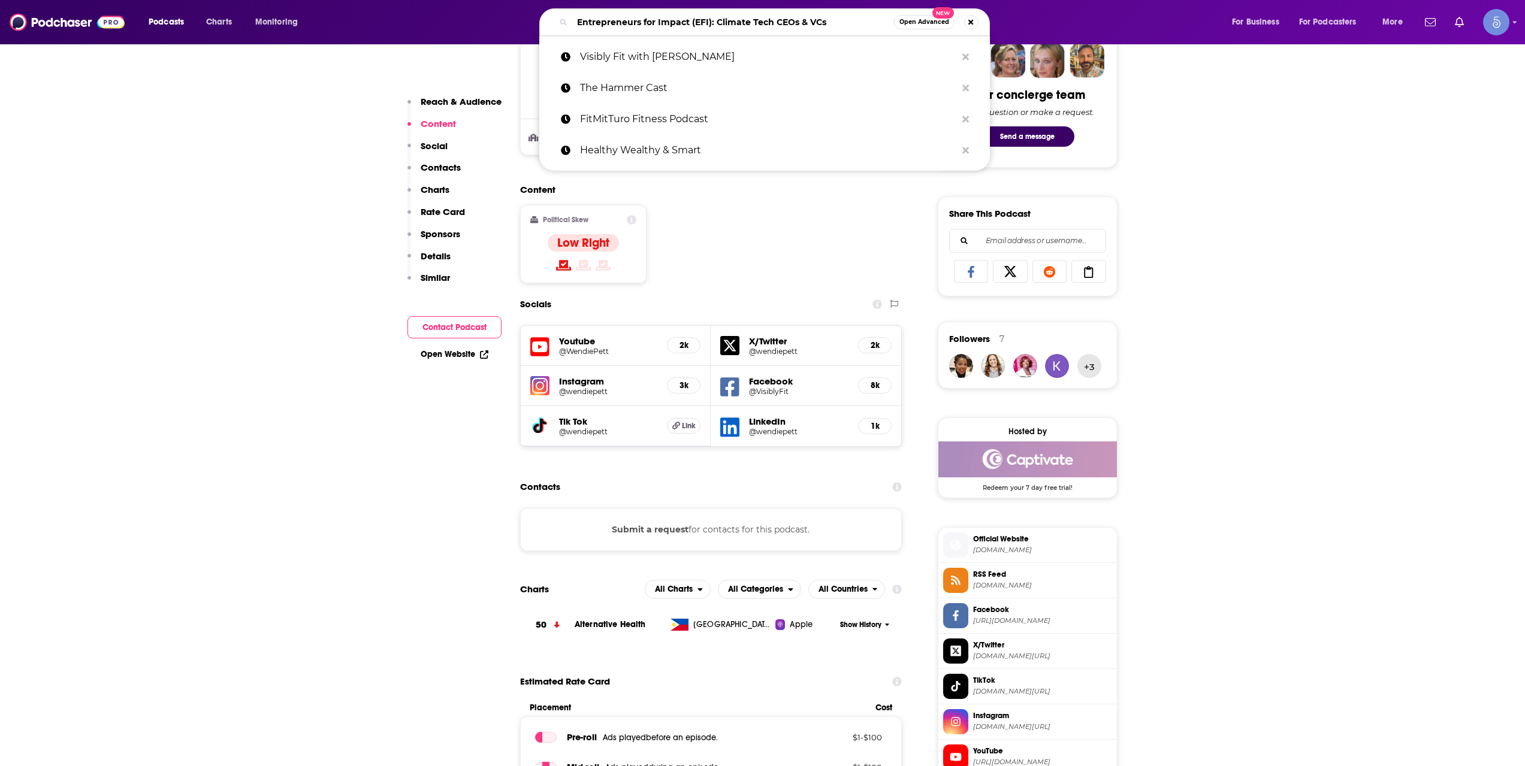
click at [620, 18] on input "Entrepreneurs for Impact (EFI): Climate Tech CEOs & VCs" at bounding box center [733, 22] width 322 height 19
paste input "[URL][DOMAIN_NAME]"
type input "[URL][DOMAIN_NAME]"
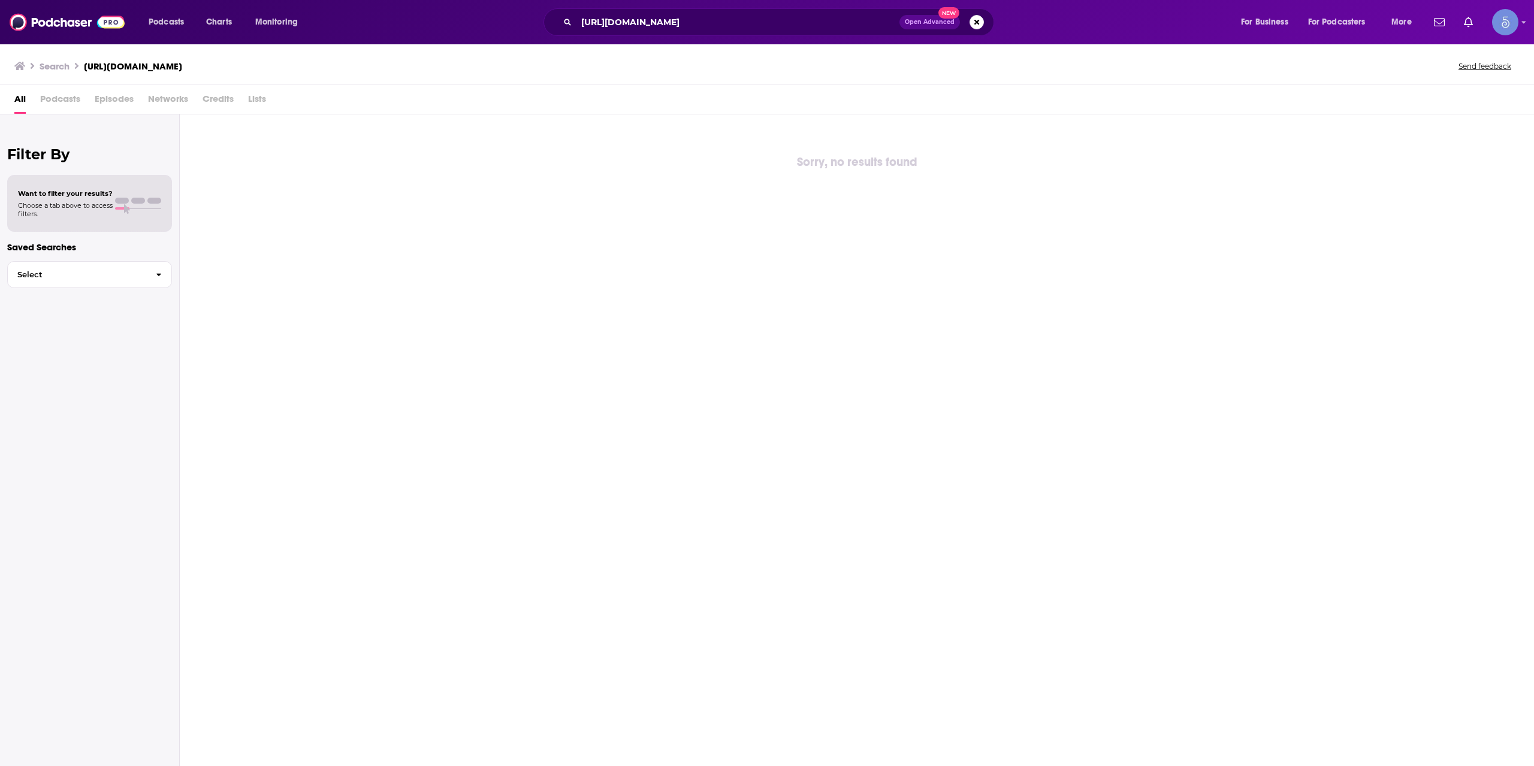
click at [719, 32] on div "[URL][DOMAIN_NAME] Open Advanced New" at bounding box center [768, 22] width 451 height 28
click at [722, 23] on input "[URL][DOMAIN_NAME]" at bounding box center [737, 22] width 323 height 19
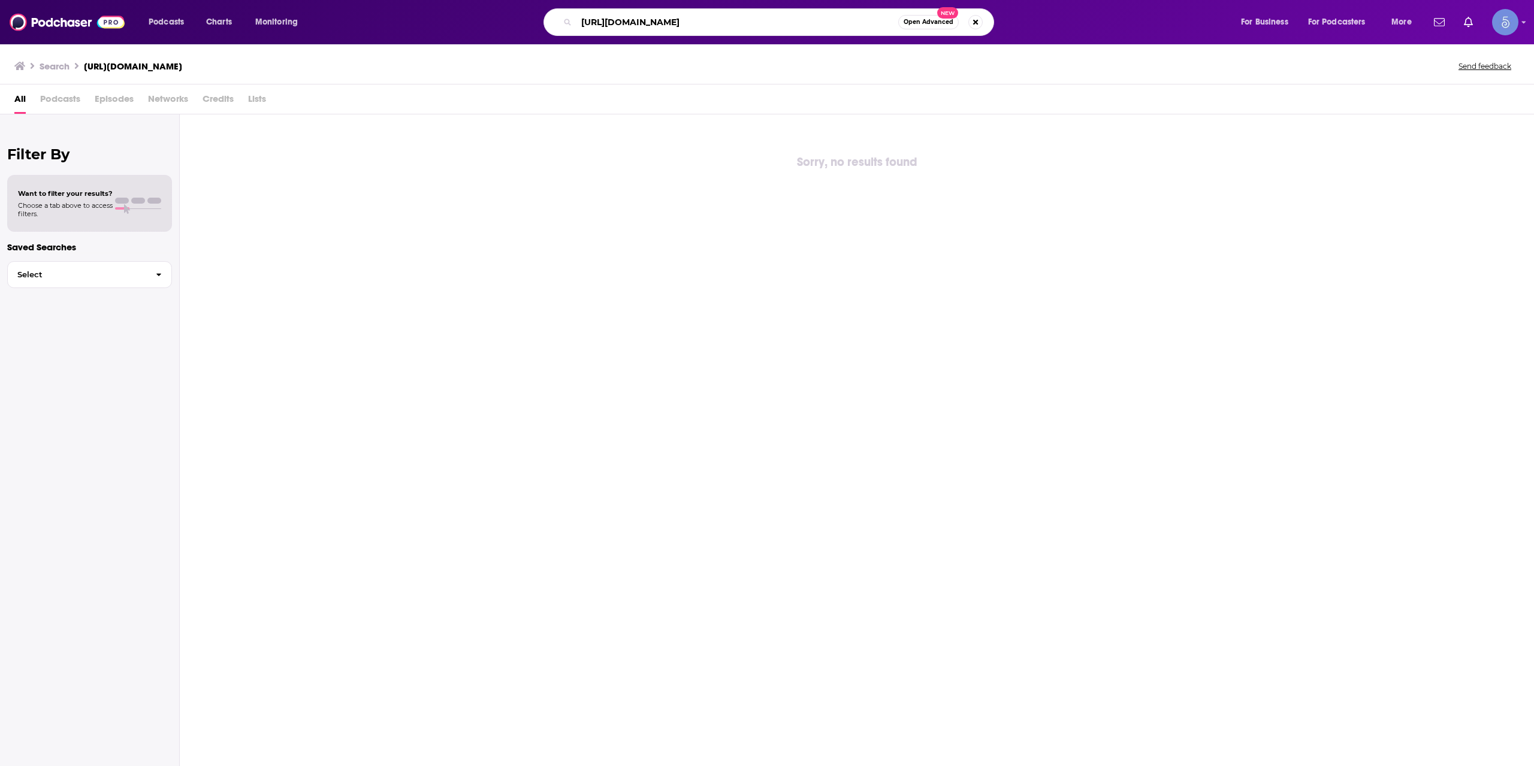
click at [722, 23] on input "[URL][DOMAIN_NAME]" at bounding box center [737, 22] width 322 height 19
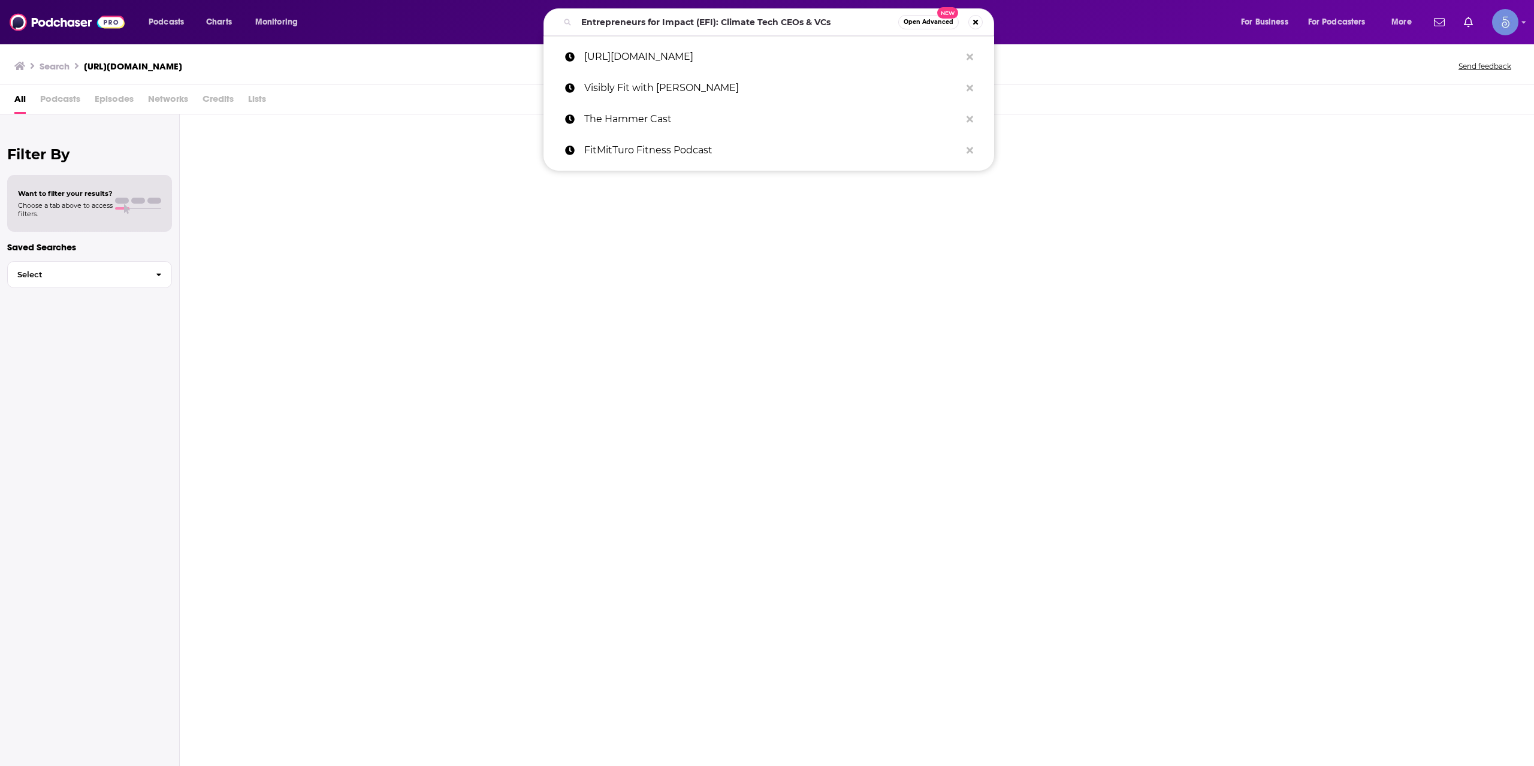
click at [639, 12] on div "Entrepreneurs for Impact (EFI): Climate Tech CEOs & VCs Open Advanced New" at bounding box center [768, 22] width 451 height 28
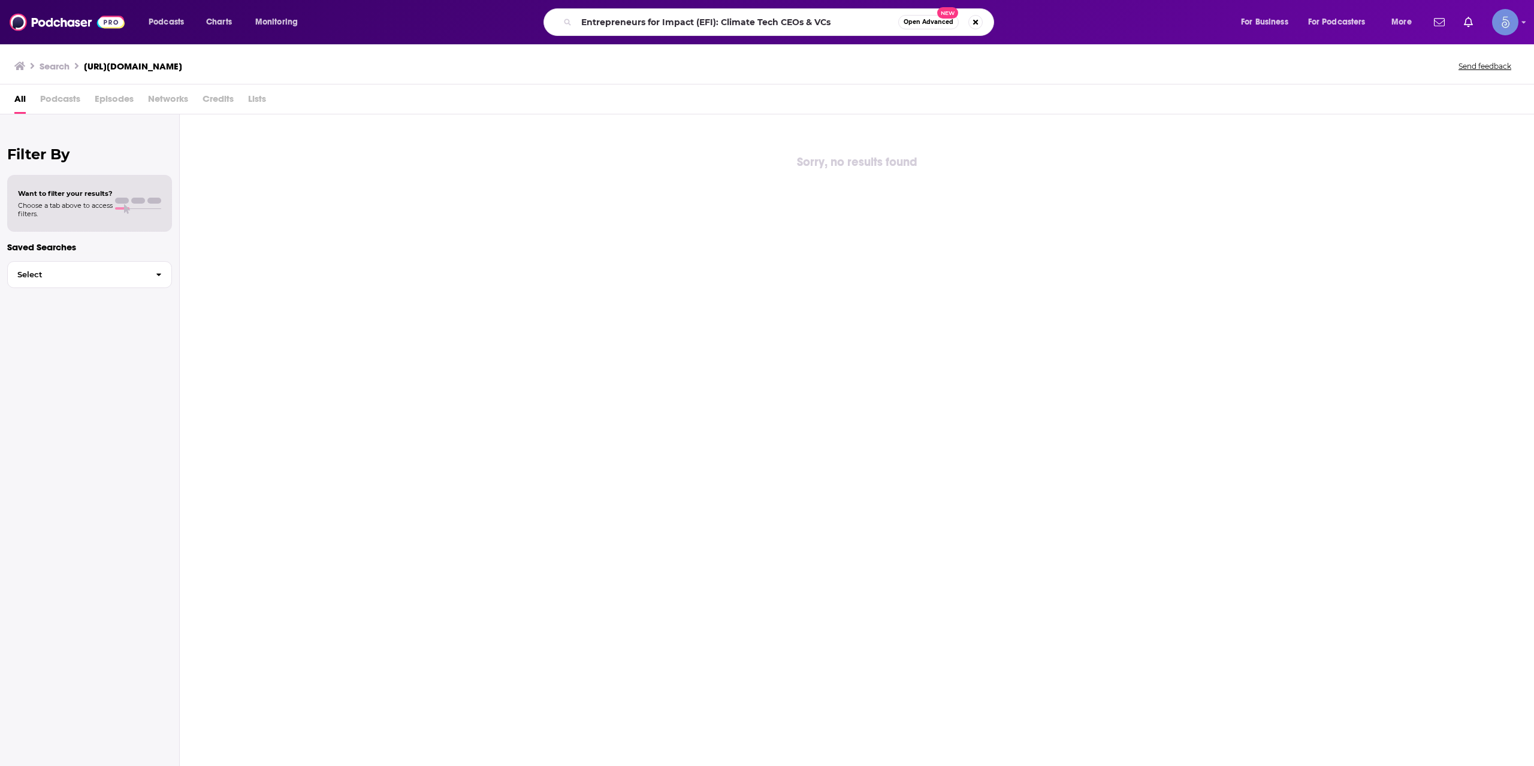
click at [639, 12] on div "Entrepreneurs for Impact (EFI): Climate Tech CEOs & VCs Open Advanced New" at bounding box center [768, 22] width 451 height 28
click at [642, 29] on input "Entrepreneurs for Impact (EFI): Climate Tech CEOs & VCs" at bounding box center [737, 22] width 322 height 19
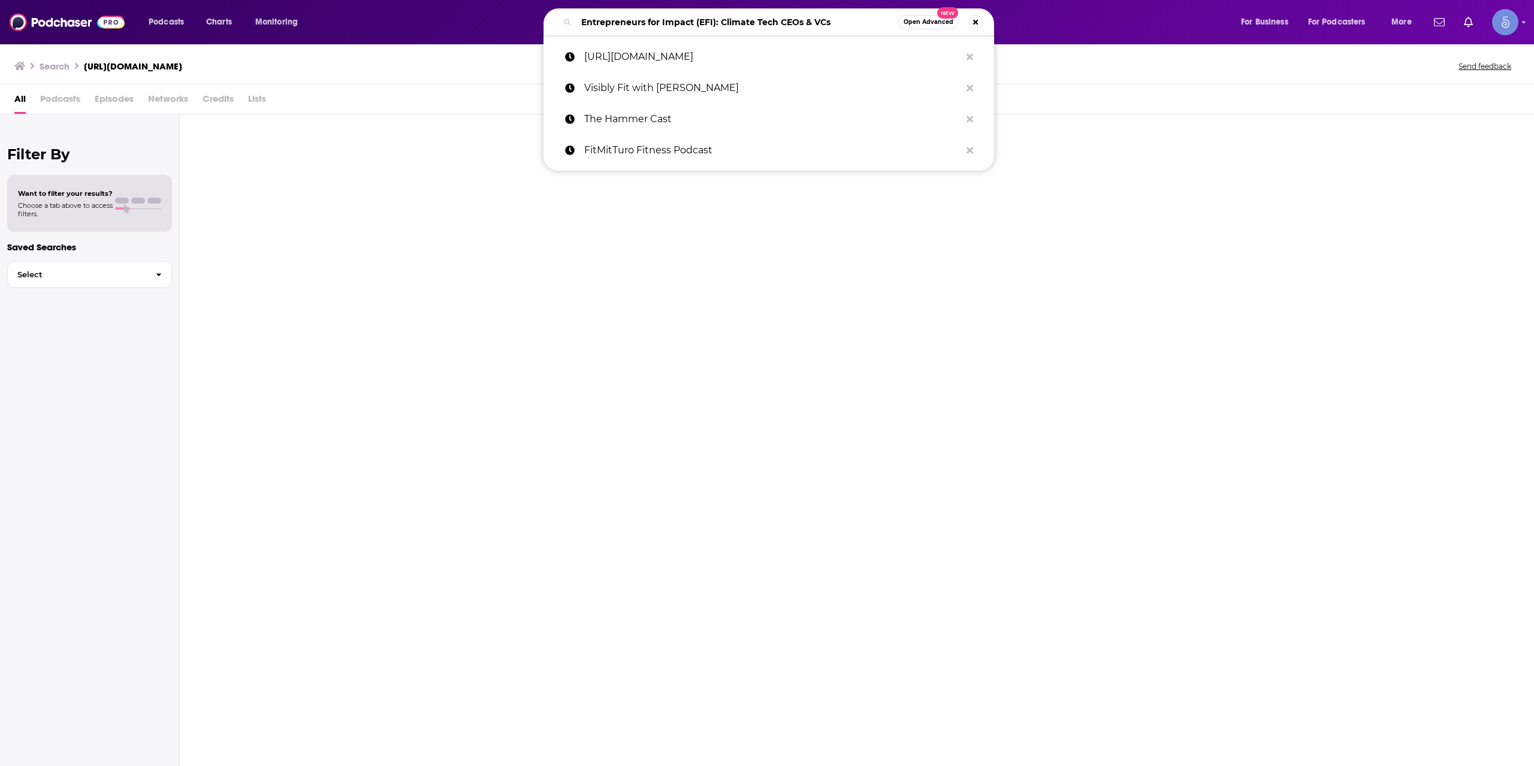
click at [642, 29] on input "Entrepreneurs for Impact (EFI): Climate Tech CEOs & VCs" at bounding box center [737, 22] width 322 height 19
paste input "Visibly Fit with [PERSON_NAME]"
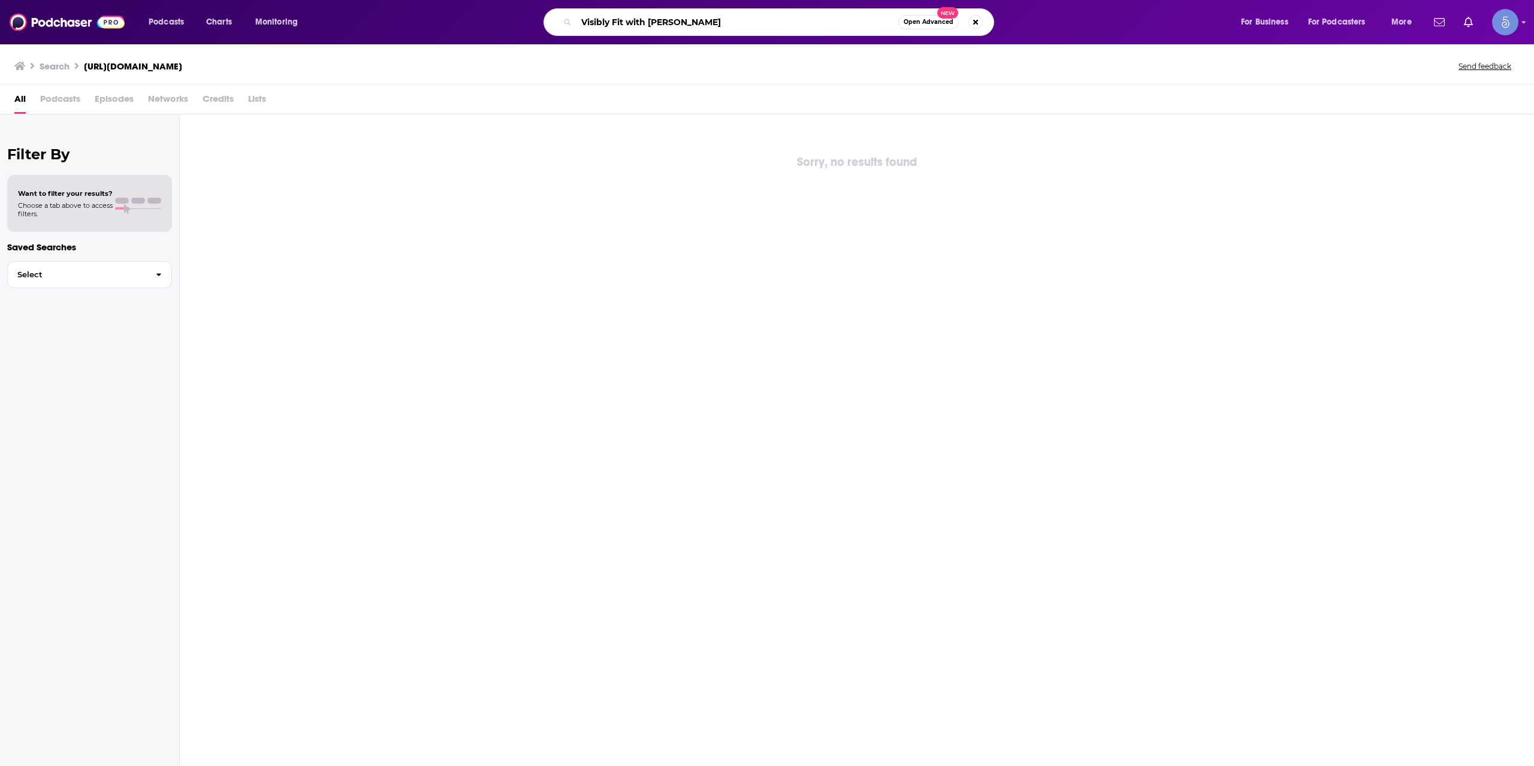
type input "Visibly Fit with [PERSON_NAME]"
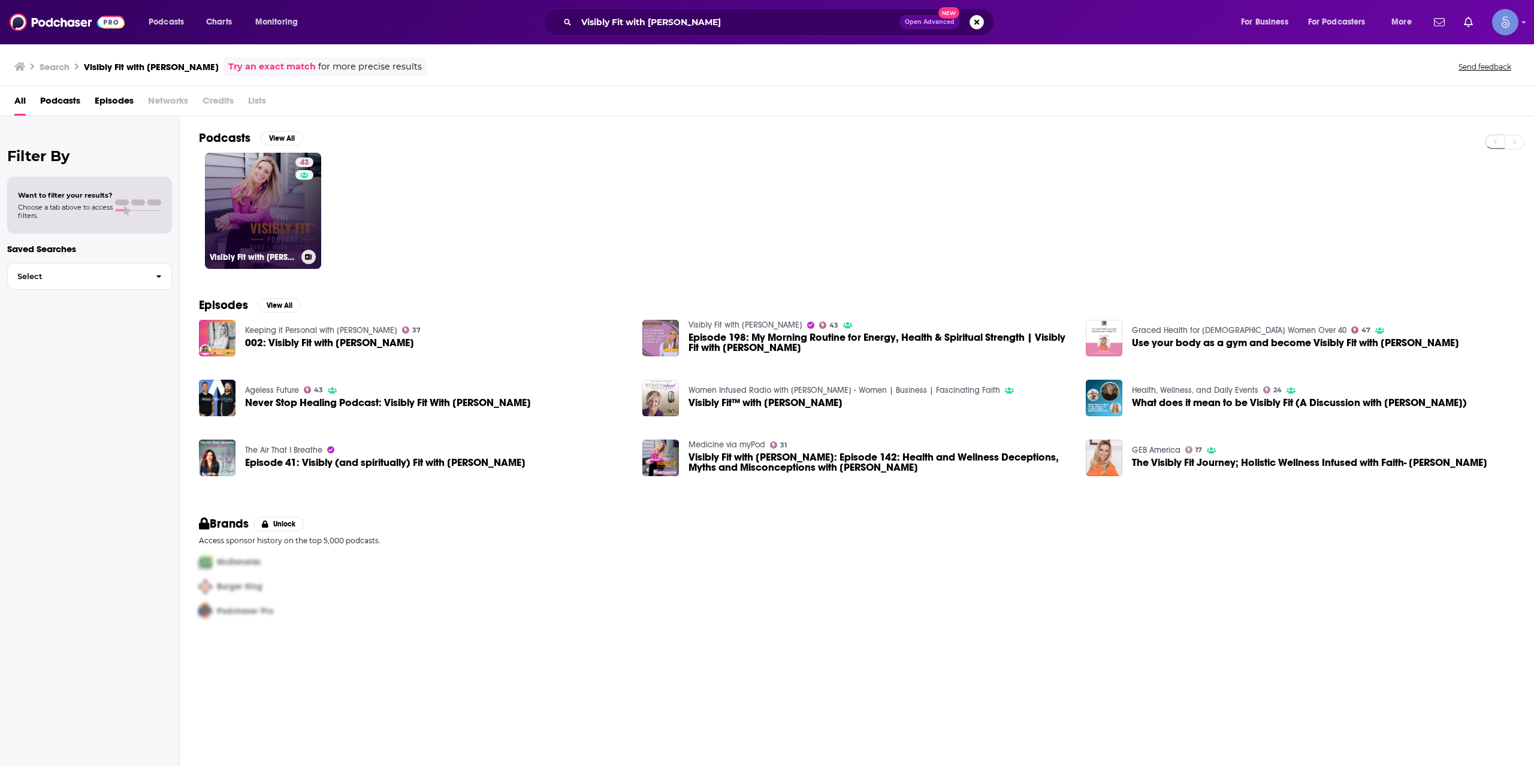
click at [251, 224] on link "43 Visibly Fit with [PERSON_NAME]" at bounding box center [263, 211] width 116 height 116
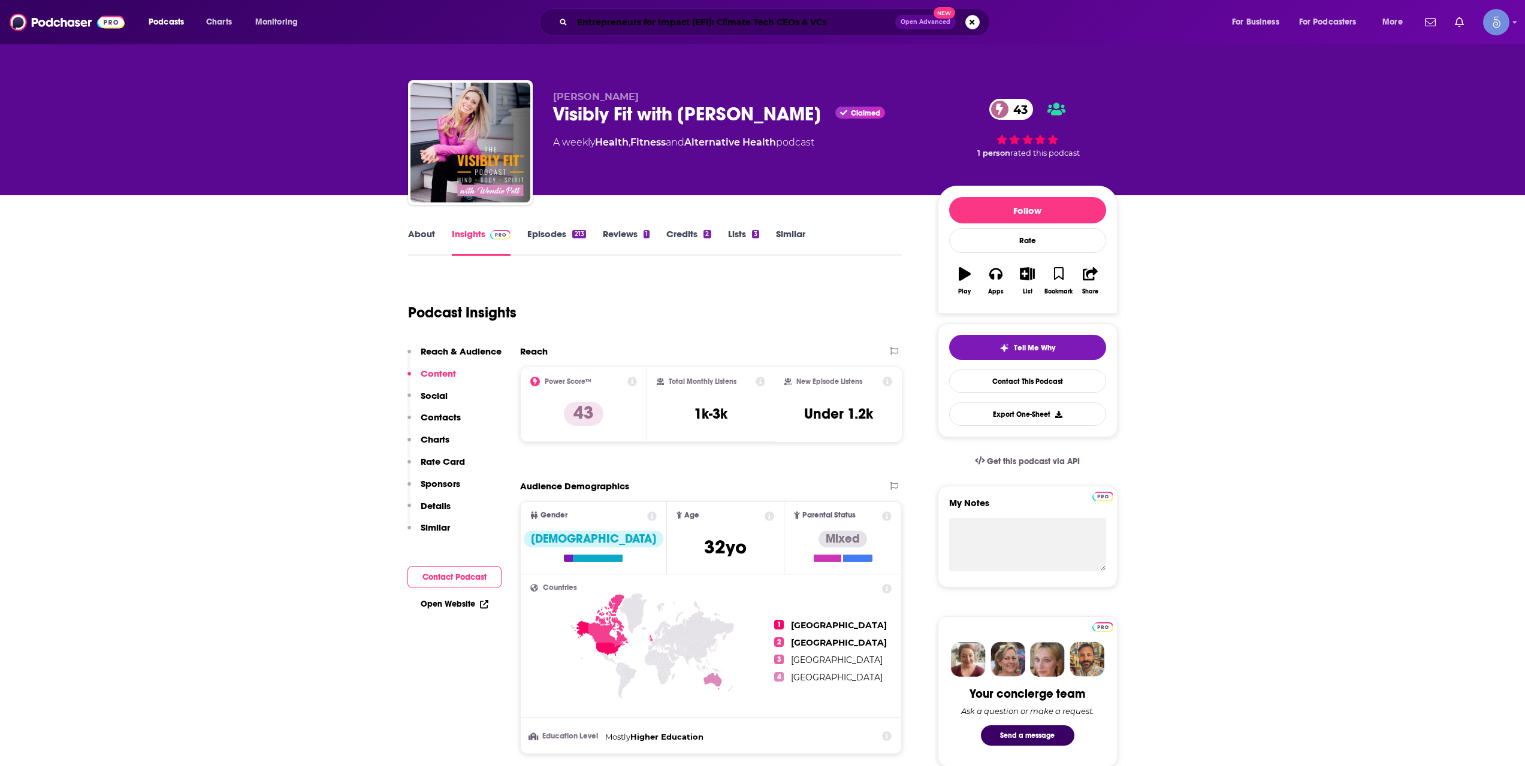
click at [645, 30] on input "Entrepreneurs for Impact (EFI): Climate Tech CEOs & VCs" at bounding box center [733, 22] width 323 height 19
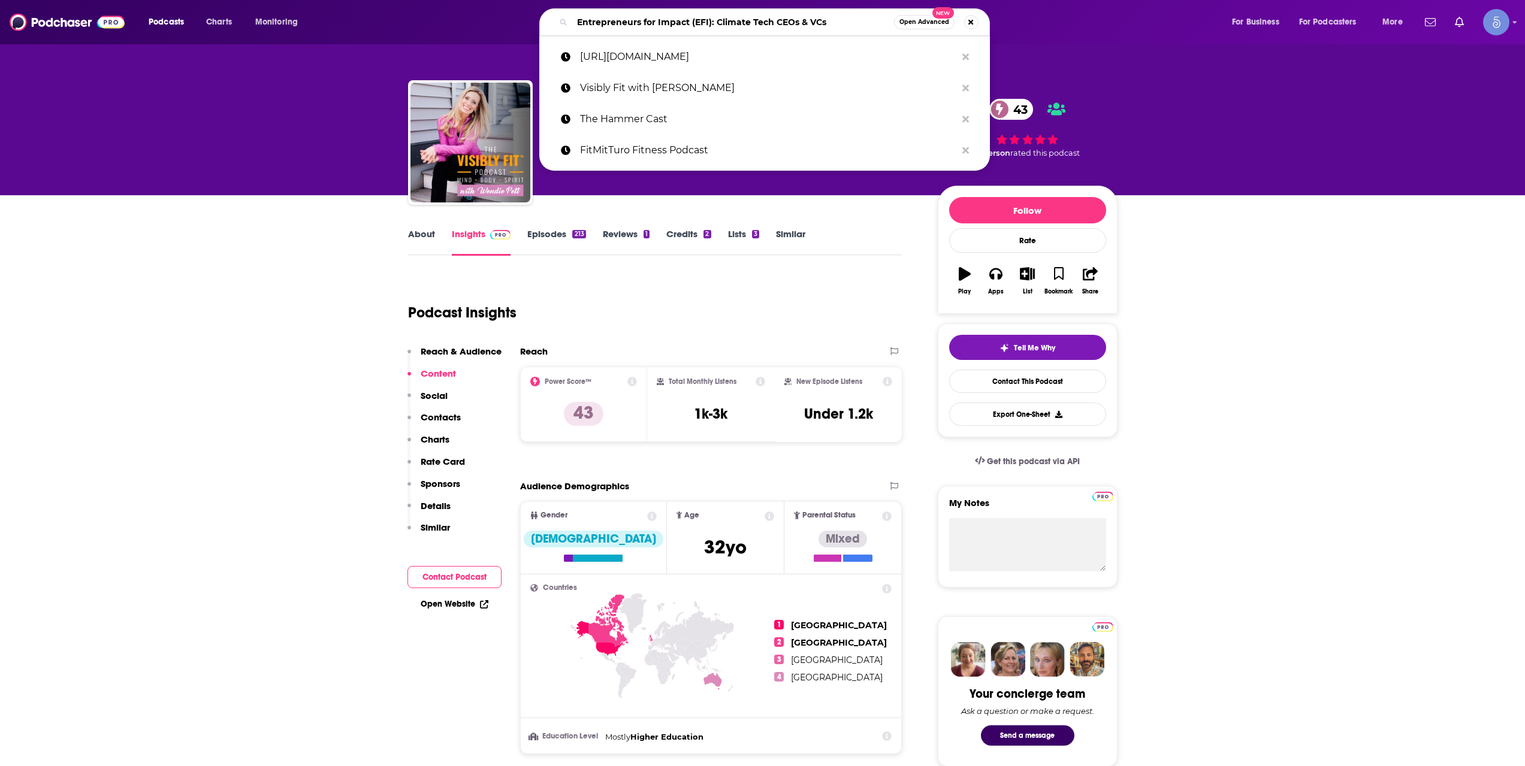
click at [645, 29] on input "Entrepreneurs for Impact (EFI): Climate Tech CEOs & VCs" at bounding box center [733, 22] width 322 height 19
paste input "Capital Clas"
type input "Capital Class"
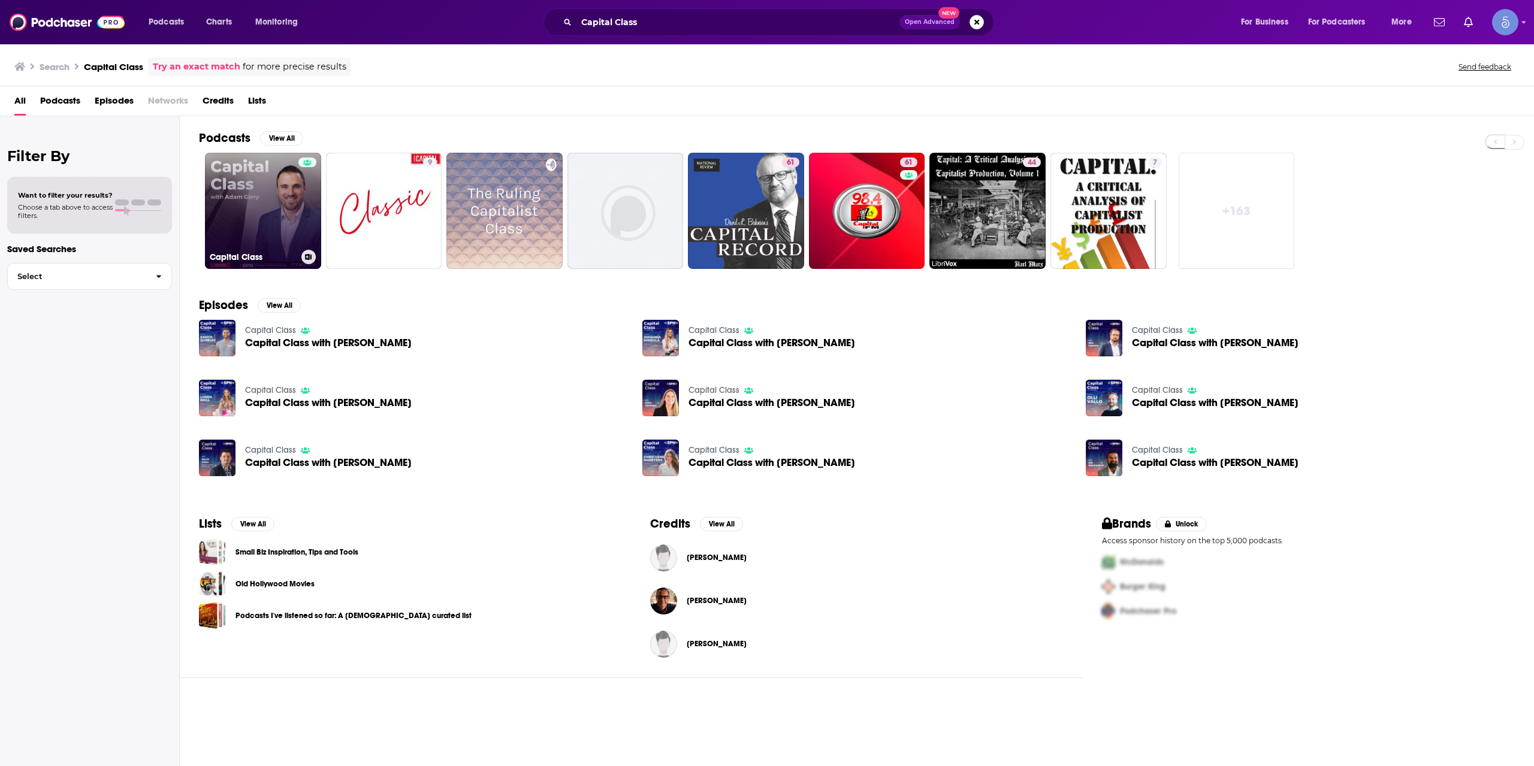
click at [283, 240] on link "Capital Class" at bounding box center [263, 211] width 116 height 116
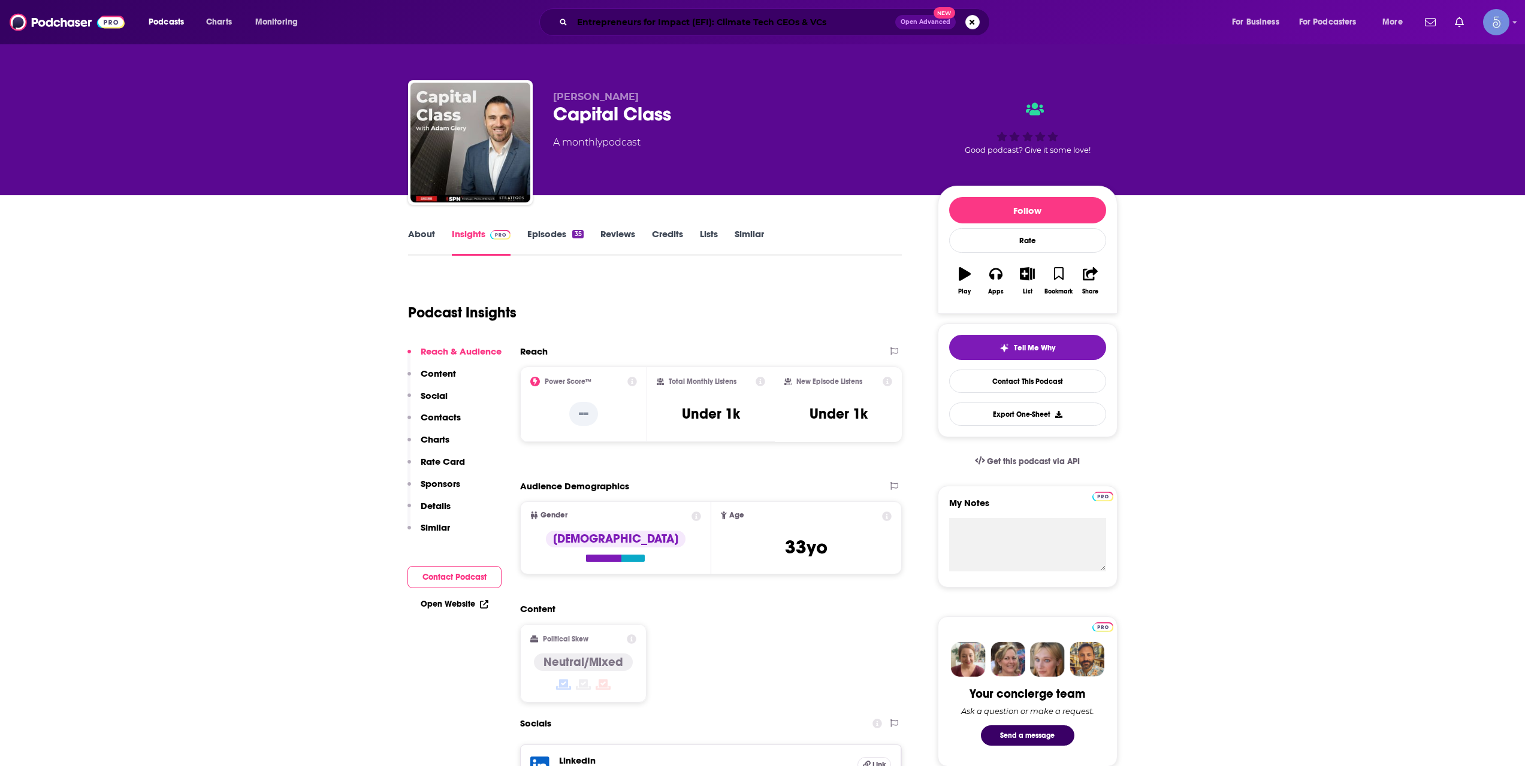
click at [747, 17] on input "Entrepreneurs for Impact (EFI): Climate Tech CEOs & VCs" at bounding box center [733, 22] width 323 height 19
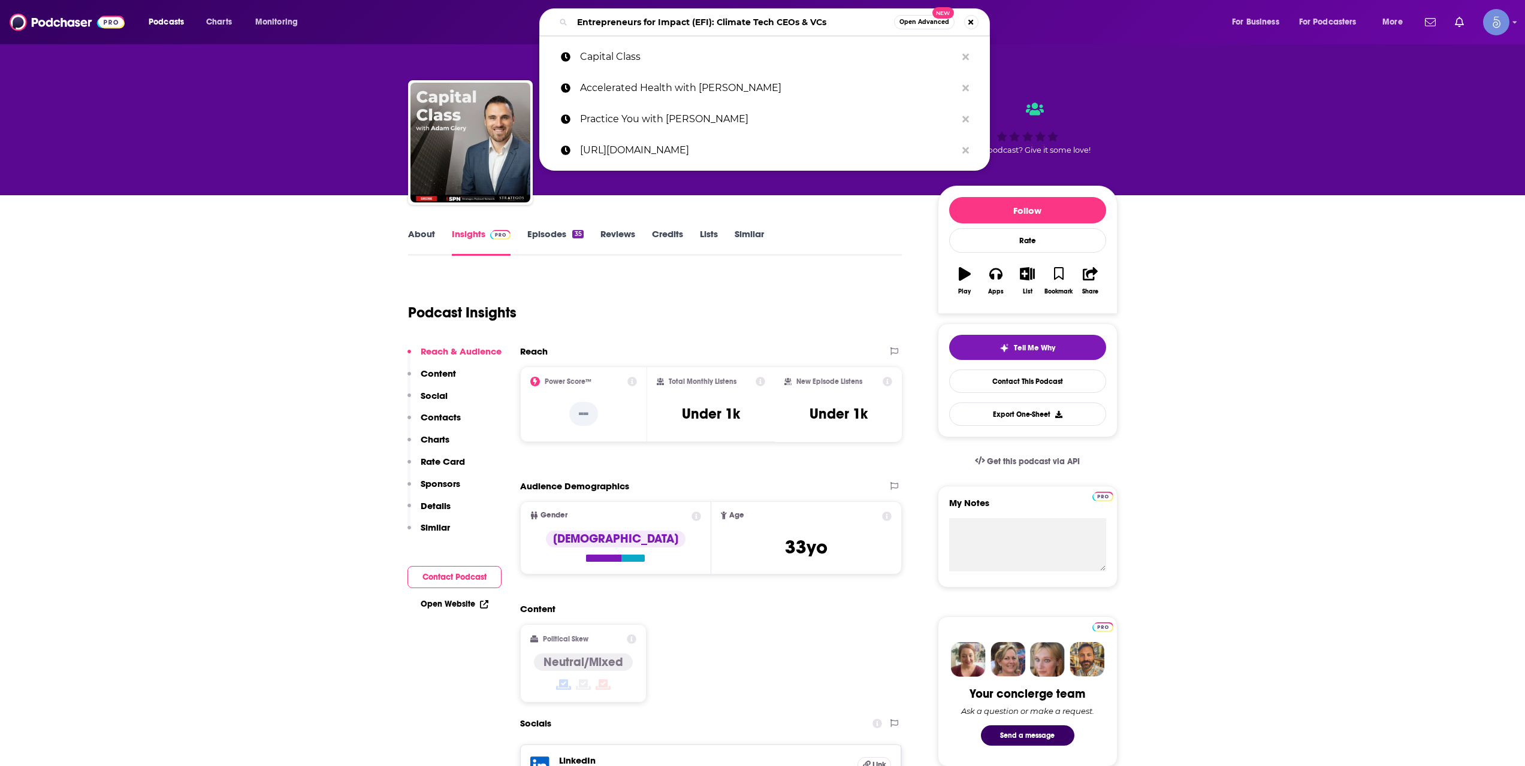
click at [747, 17] on input "Entrepreneurs for Impact (EFI): Climate Tech CEOs & VCs" at bounding box center [733, 22] width 322 height 19
click at [747, 16] on input "Entrepreneurs for Impact (EFI): Climate Tech CEOs & VCs" at bounding box center [733, 22] width 322 height 19
paste input "NBS Fitness Radio"
type input "NBS Fitness Radio"
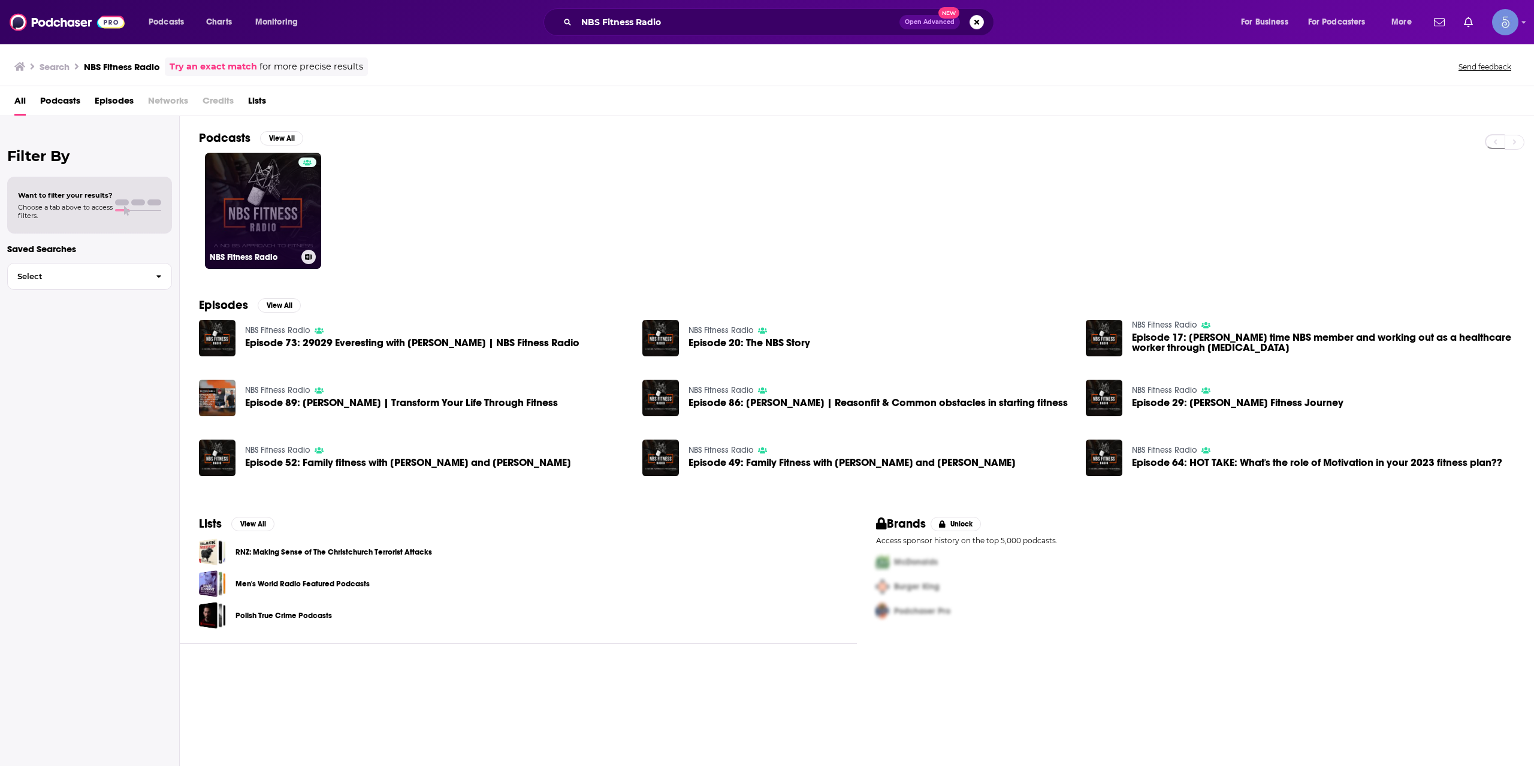
click at [227, 202] on link "NBS Fitness Radio" at bounding box center [263, 211] width 116 height 116
